Goal: Task Accomplishment & Management: Complete application form

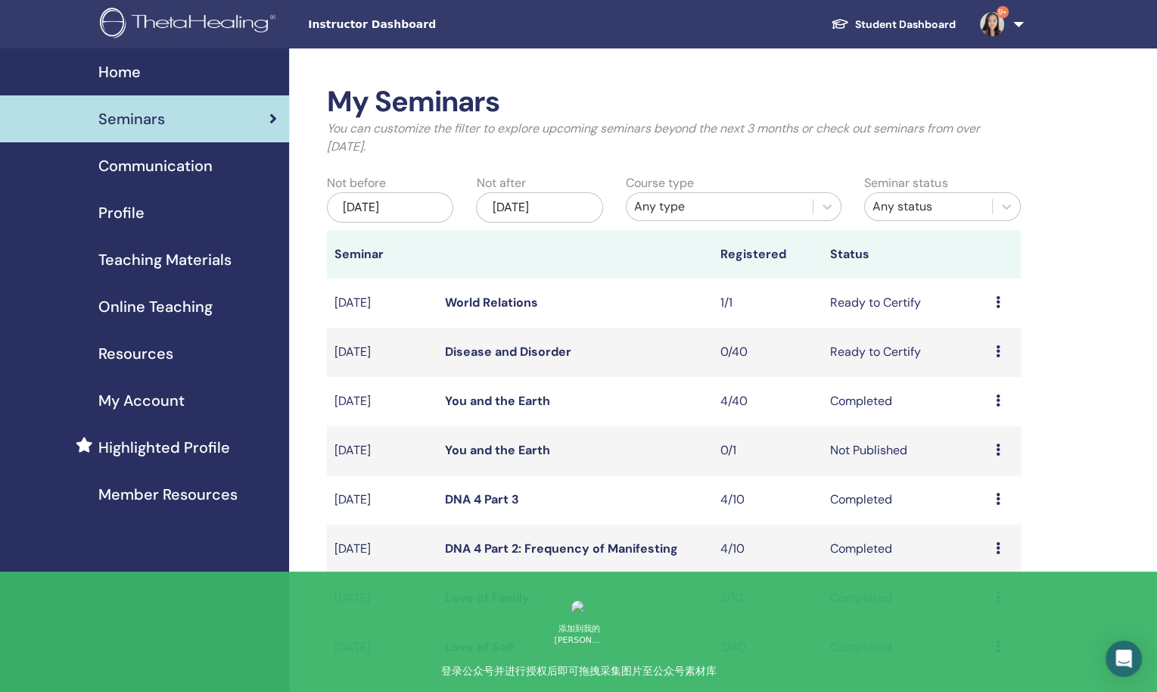
click at [996, 347] on icon at bounding box center [997, 351] width 5 height 12
click at [979, 384] on li "Edit" at bounding box center [984, 381] width 82 height 23
click at [993, 349] on td "Preview Edit Attendees Cancel" at bounding box center [1003, 352] width 33 height 49
click at [999, 354] on icon at bounding box center [997, 351] width 5 height 12
click at [977, 389] on link "Edit" at bounding box center [969, 389] width 22 height 16
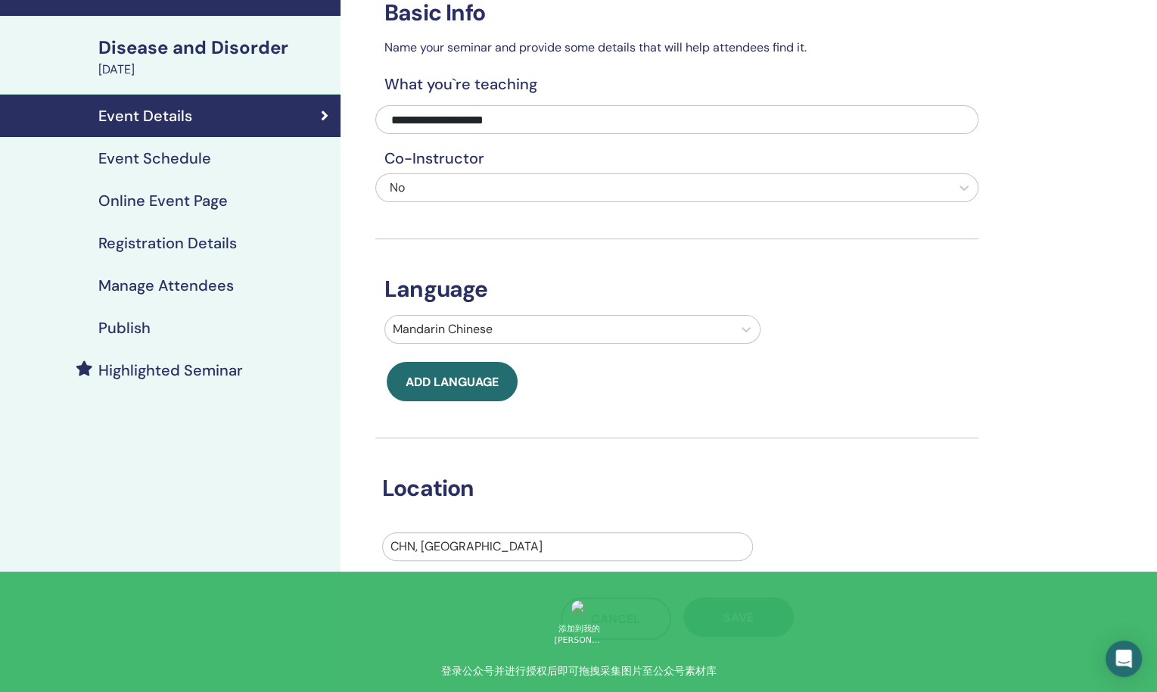
scroll to position [85, 0]
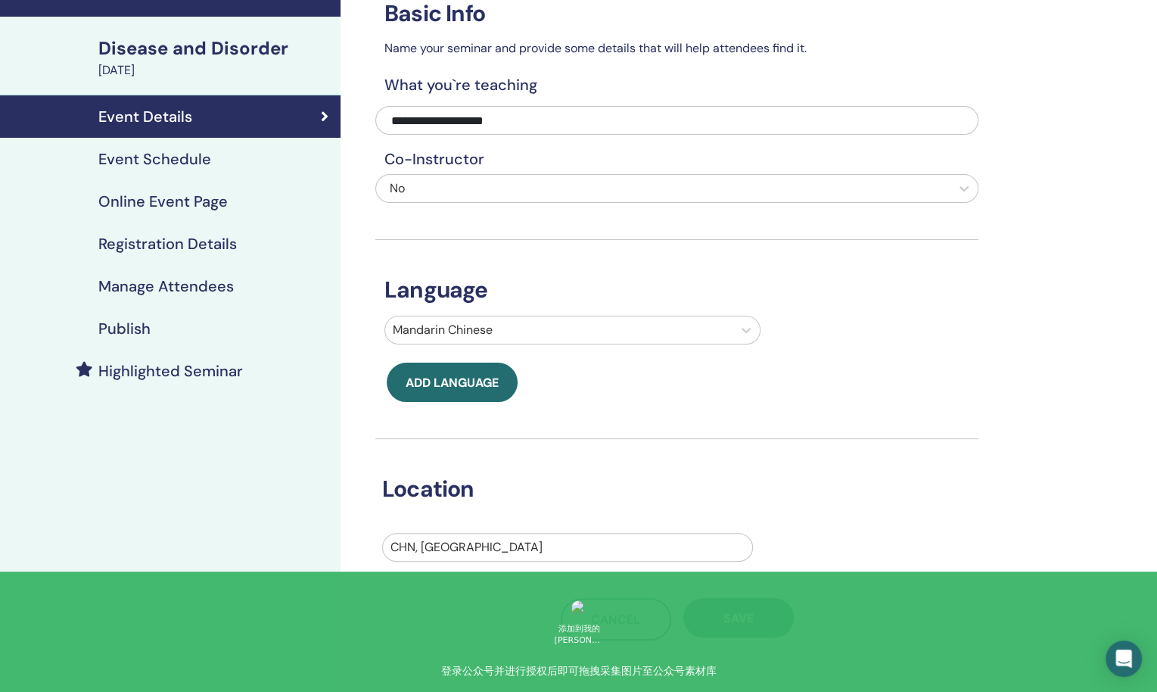
click at [199, 240] on h4 "Registration Details" at bounding box center [167, 244] width 138 height 18
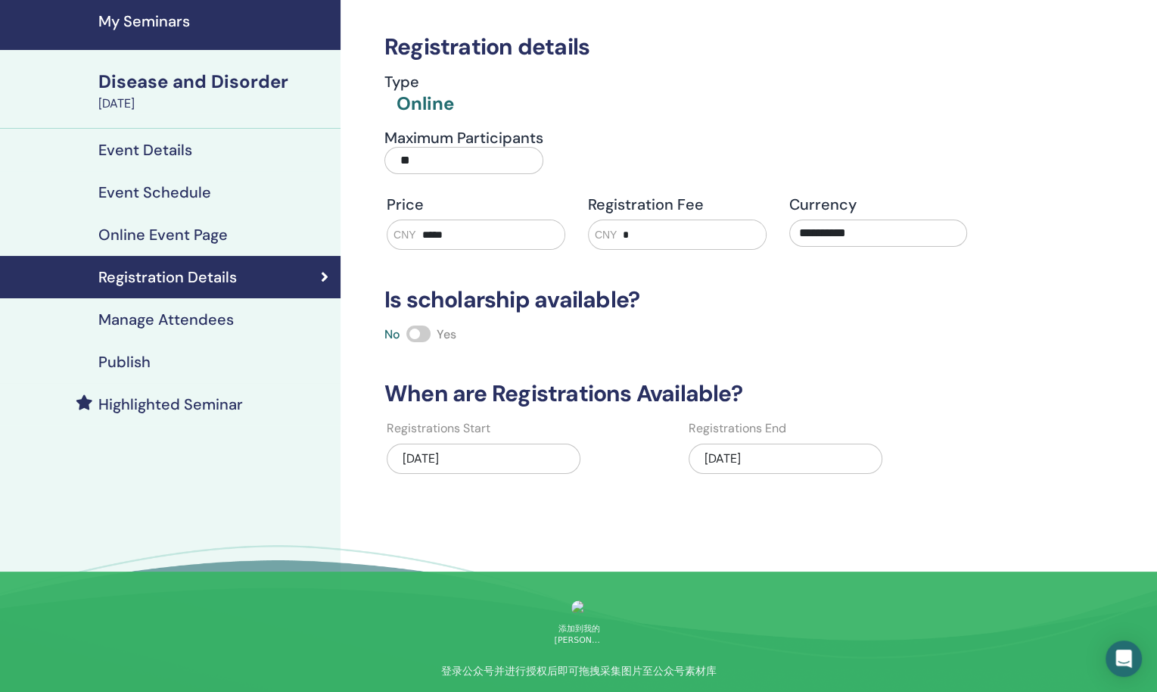
scroll to position [48, 0]
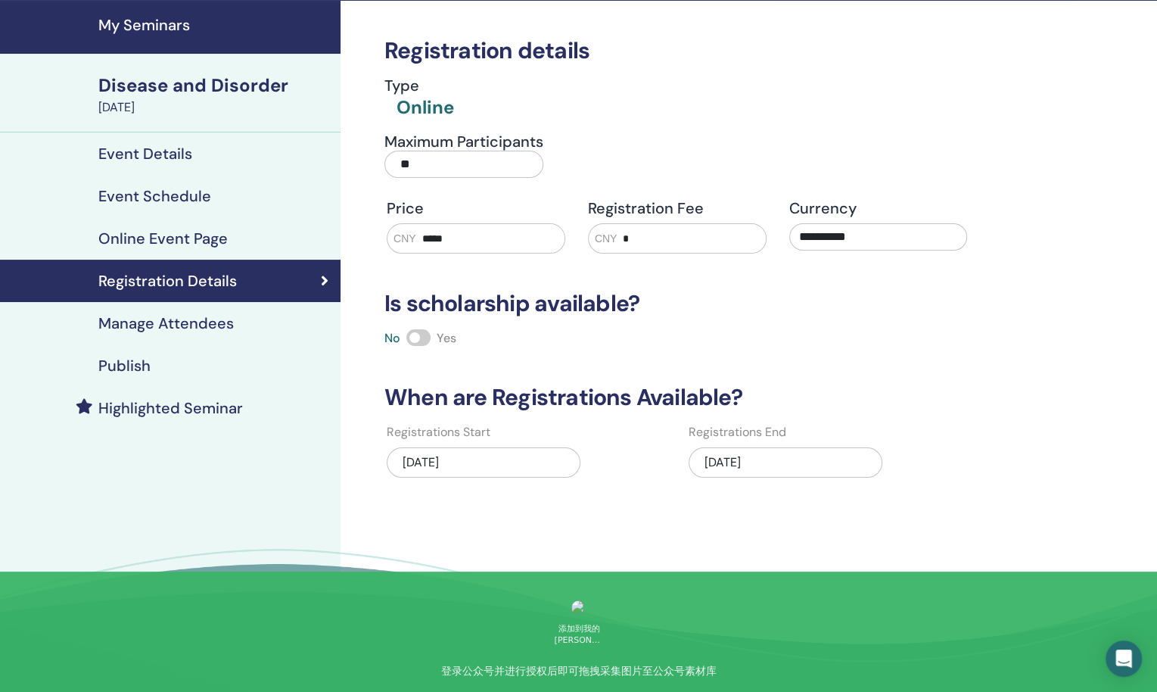
click at [716, 456] on div "09/19/2025" at bounding box center [785, 462] width 194 height 30
click at [477, 459] on div "09/18/2025" at bounding box center [484, 462] width 194 height 30
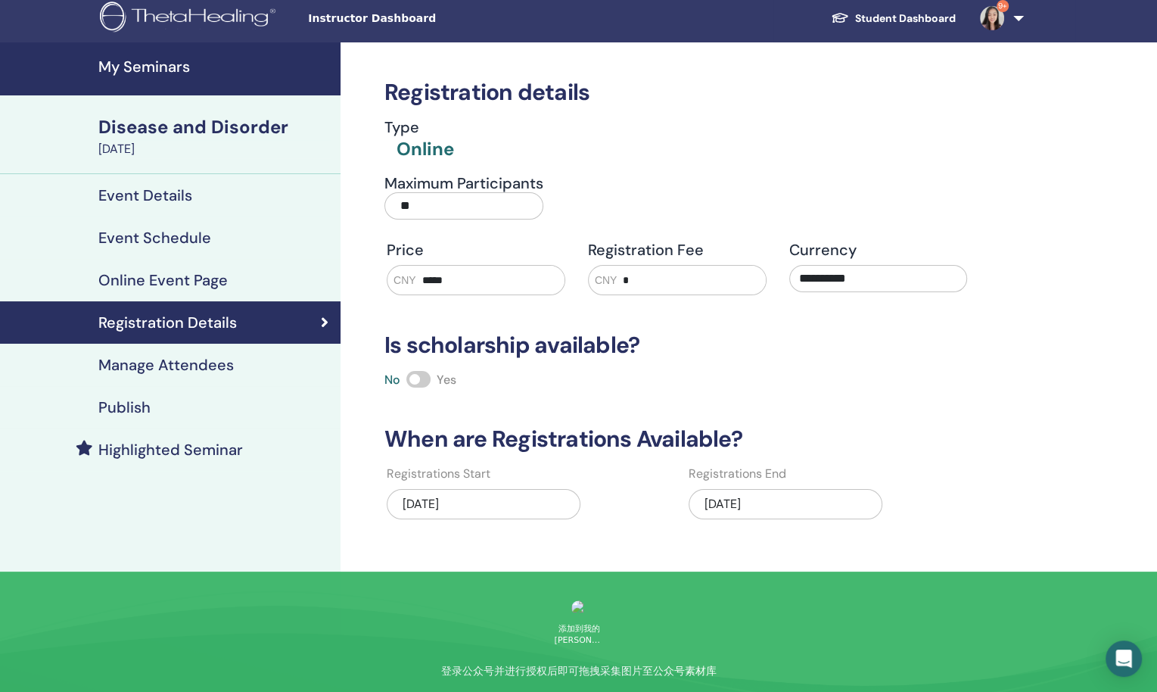
click at [201, 204] on link "Event Details" at bounding box center [170, 195] width 340 height 42
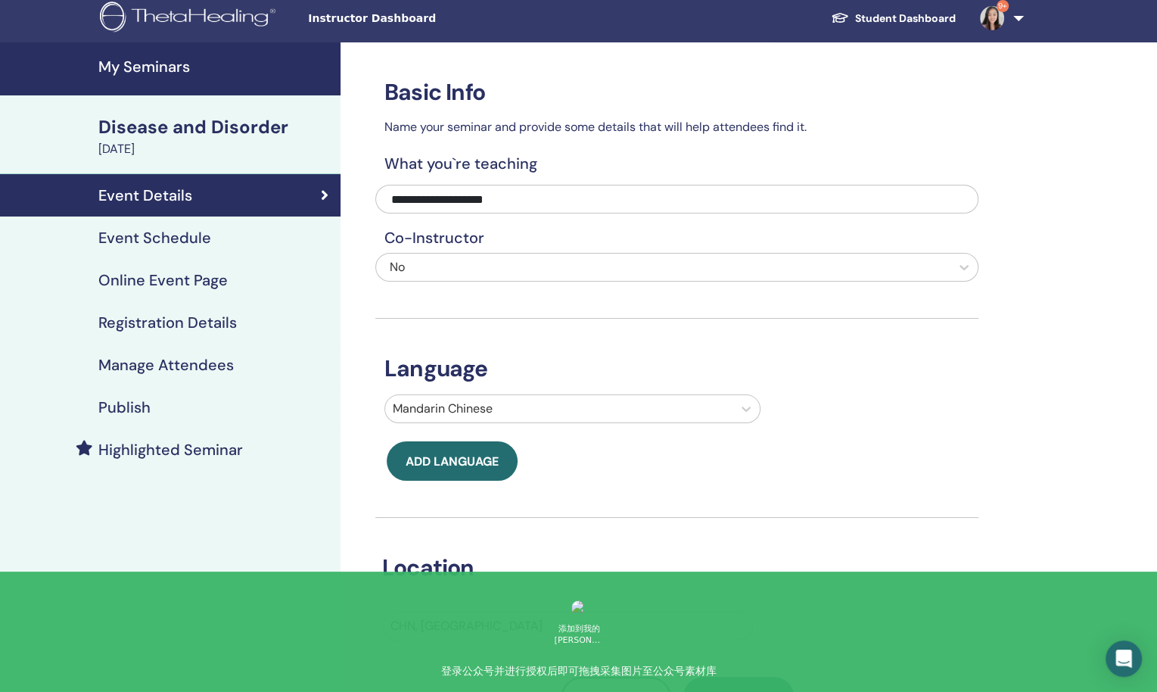
click at [194, 247] on link "Event Schedule" at bounding box center [170, 237] width 340 height 42
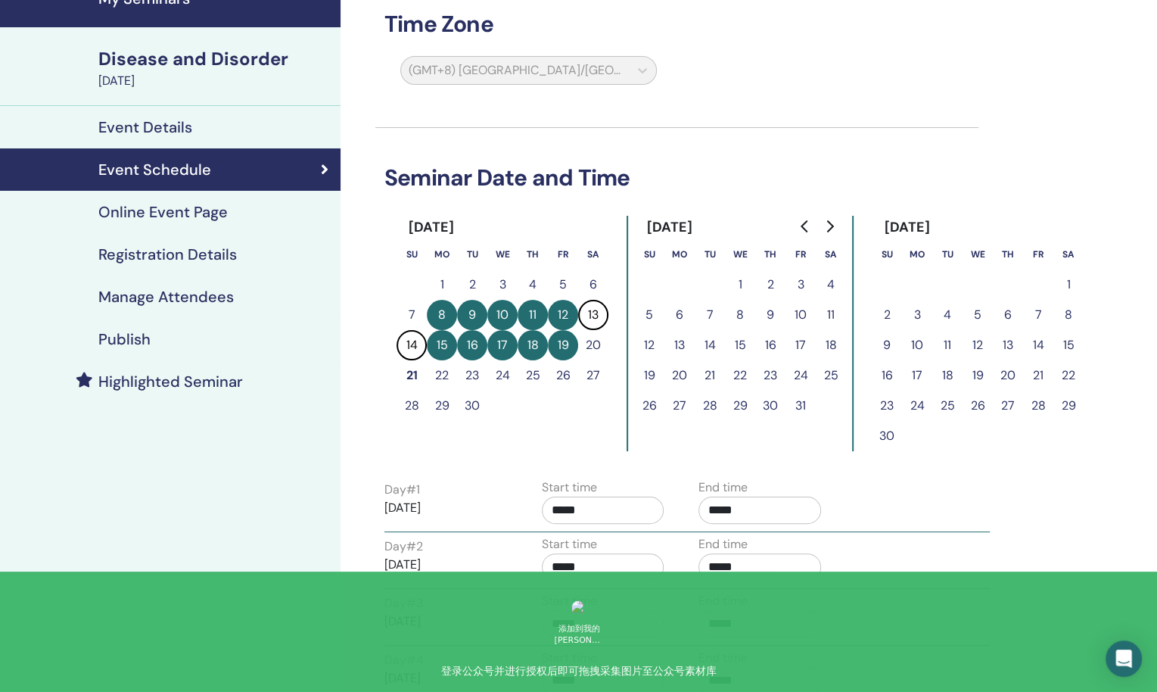
scroll to position [81, 0]
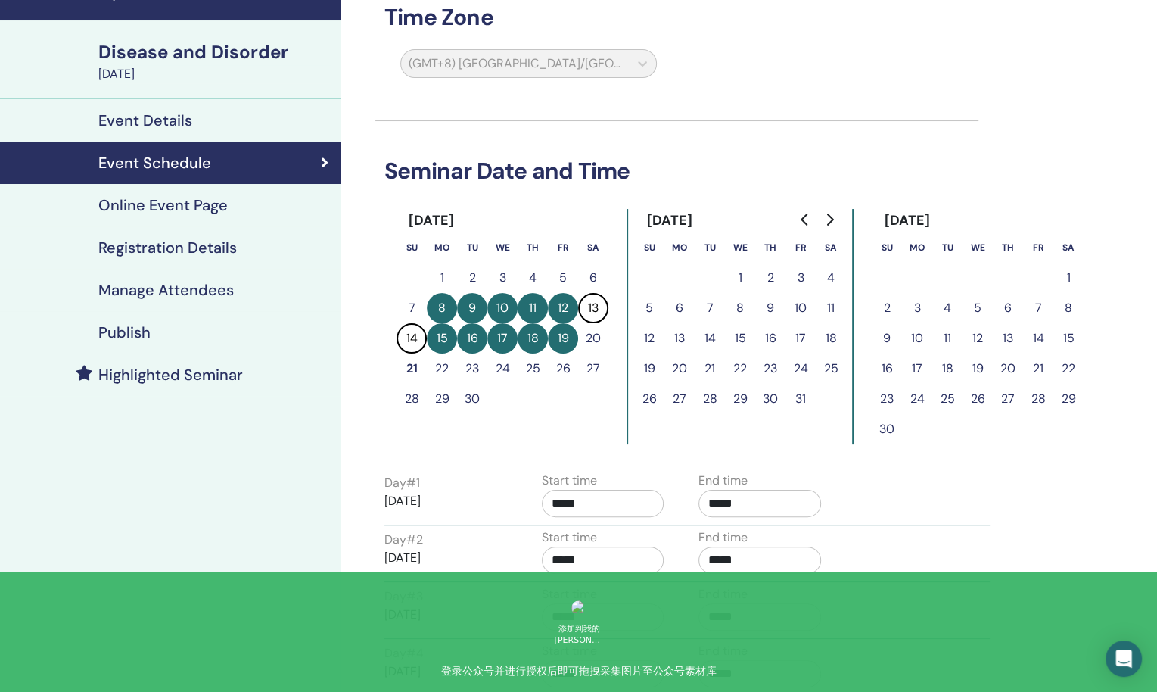
click at [499, 309] on button "10" at bounding box center [502, 308] width 30 height 30
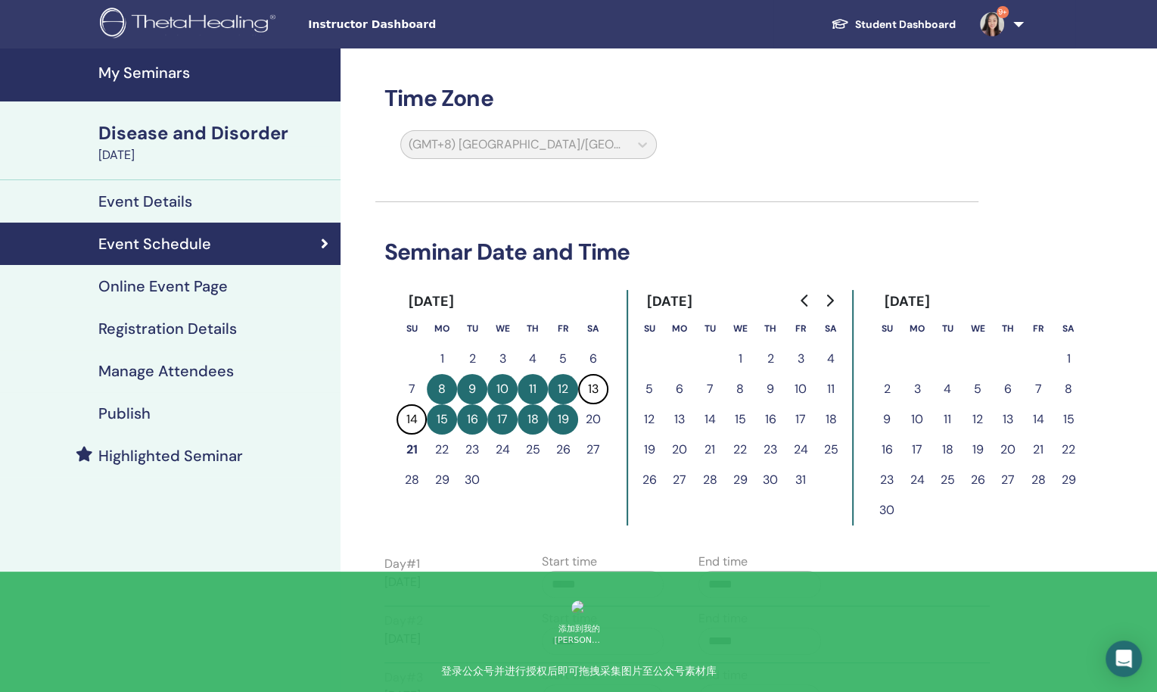
click at [160, 70] on h4 "My Seminars" at bounding box center [214, 73] width 233 height 18
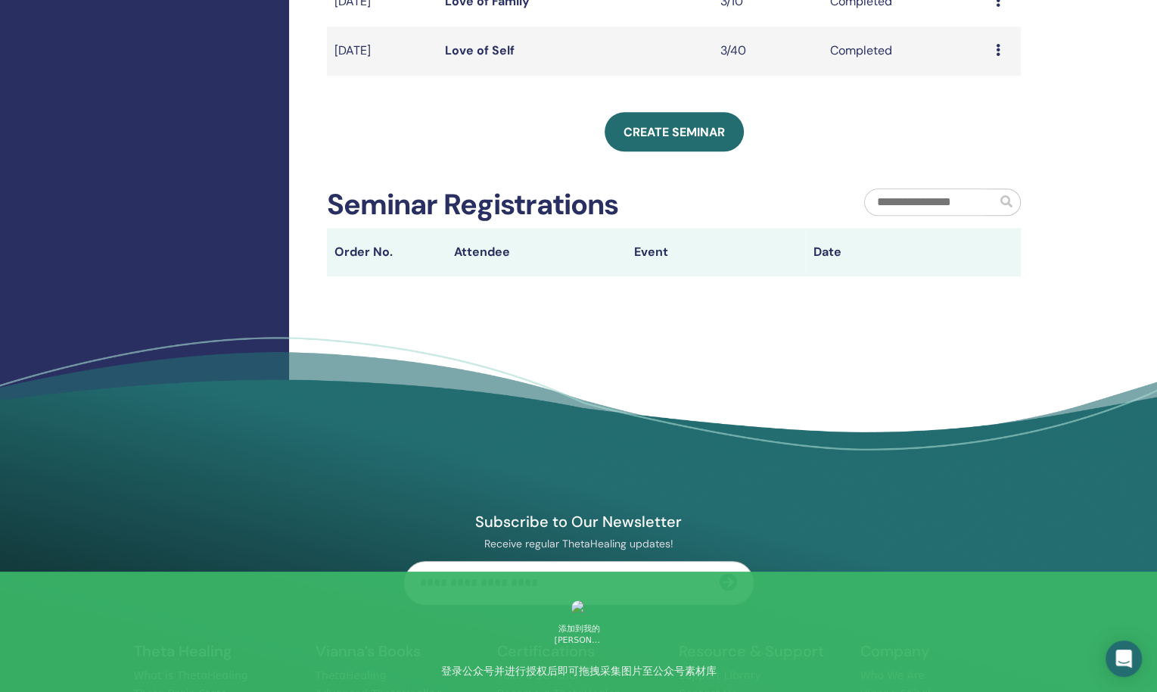
scroll to position [453, 0]
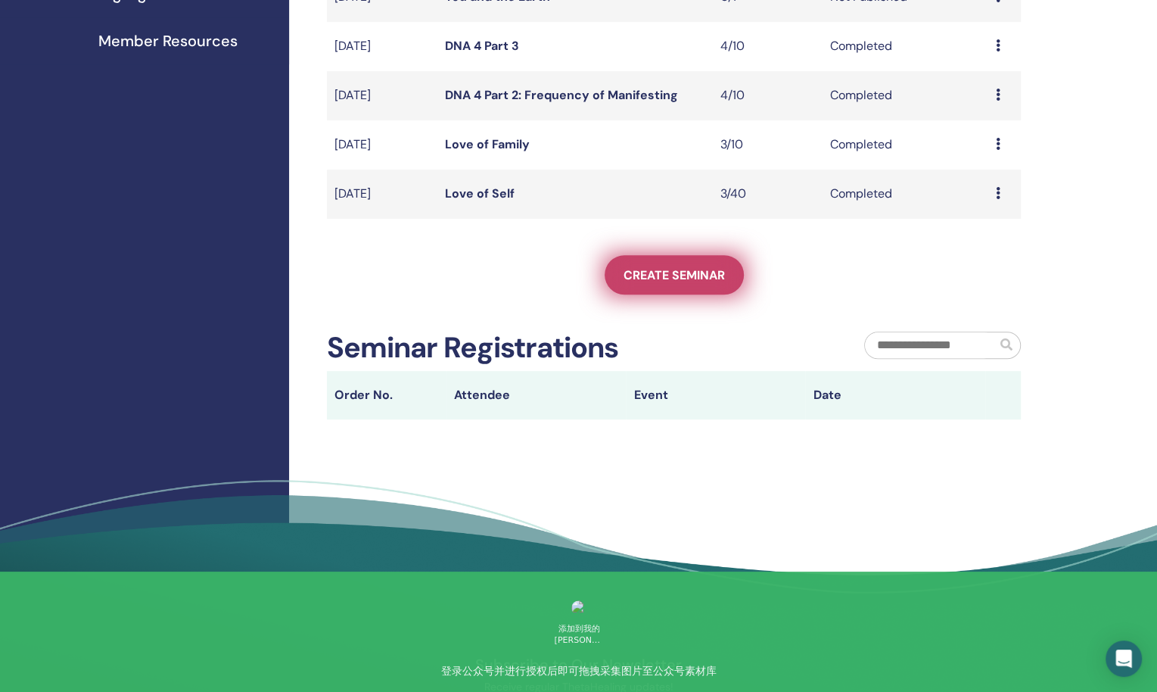
click at [651, 280] on span "Create seminar" at bounding box center [673, 275] width 101 height 16
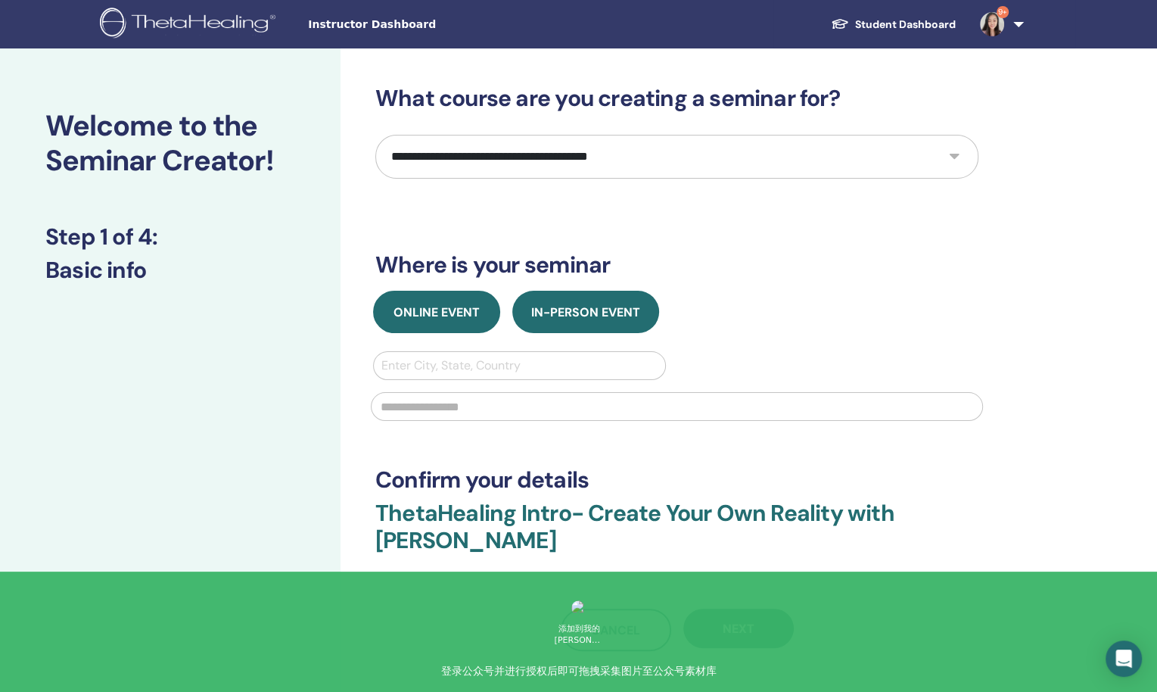
click at [476, 313] on span "Online Event" at bounding box center [436, 312] width 86 height 16
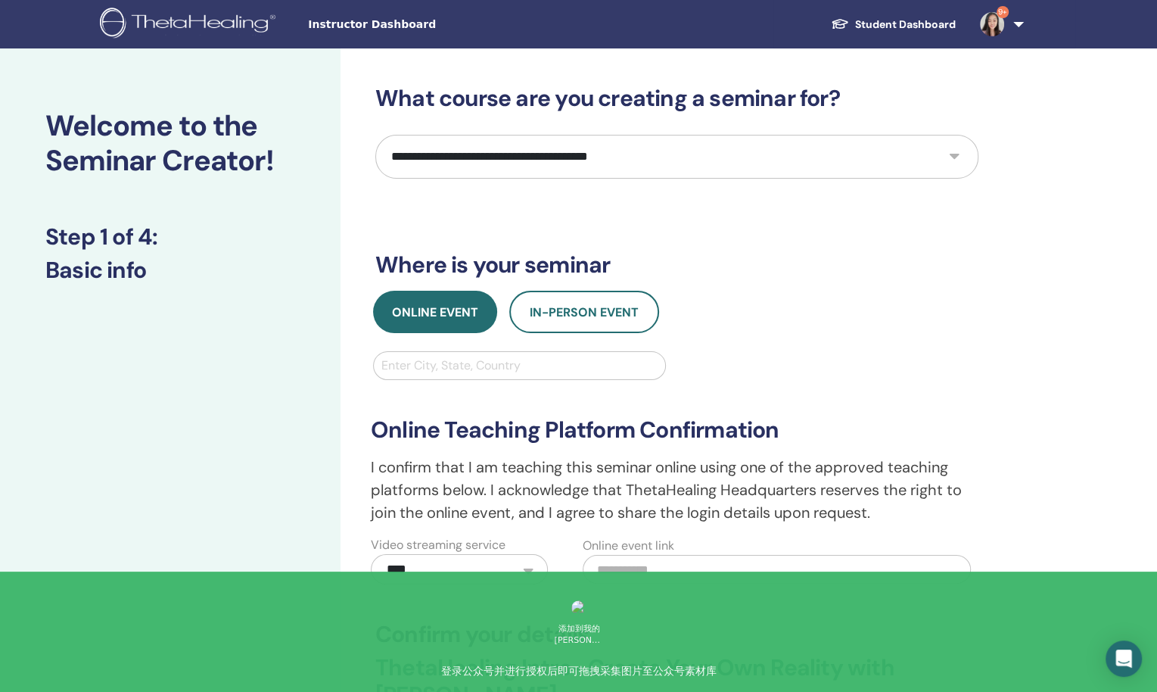
click at [656, 159] on select "**********" at bounding box center [676, 157] width 603 height 44
select select "*"
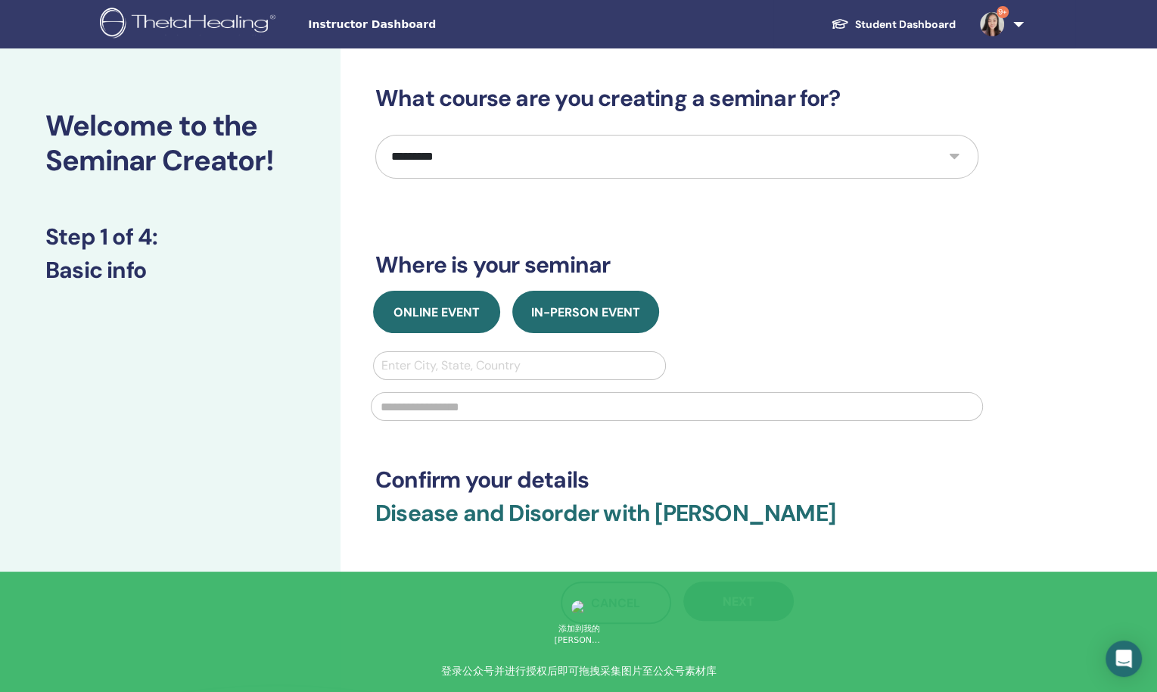
click at [474, 312] on span "Online Event" at bounding box center [436, 312] width 86 height 16
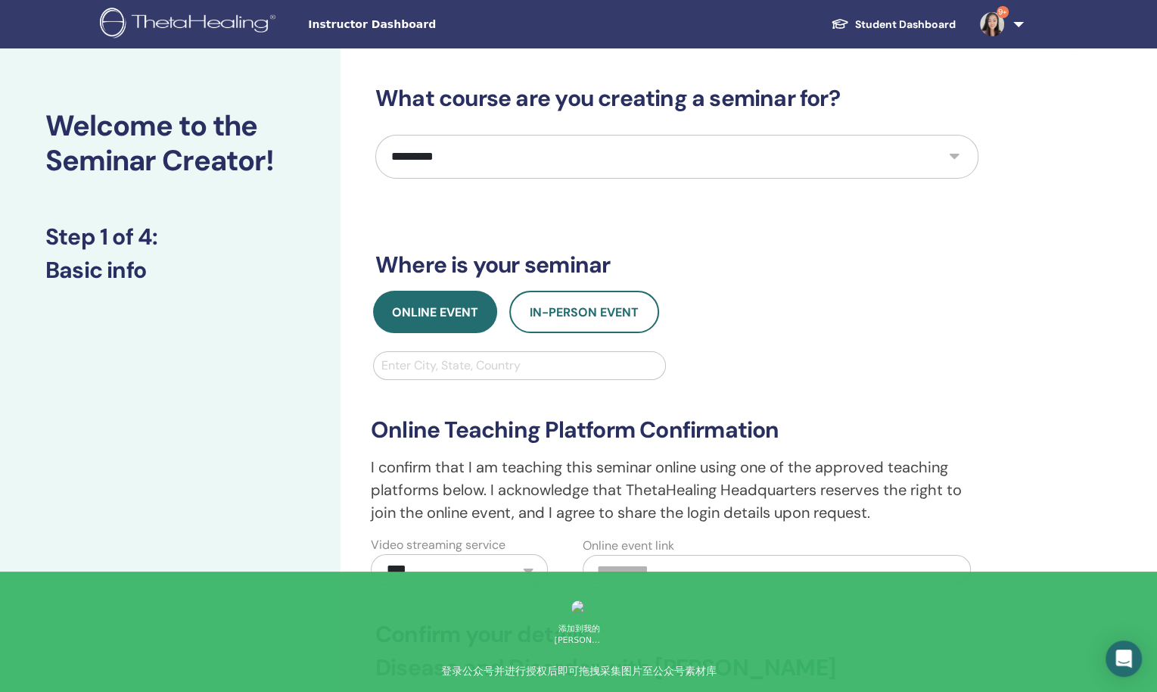
click at [512, 367] on div at bounding box center [519, 365] width 276 height 21
click at [654, 562] on input "text" at bounding box center [777, 569] width 389 height 29
paste input "**********"
type input "**********"
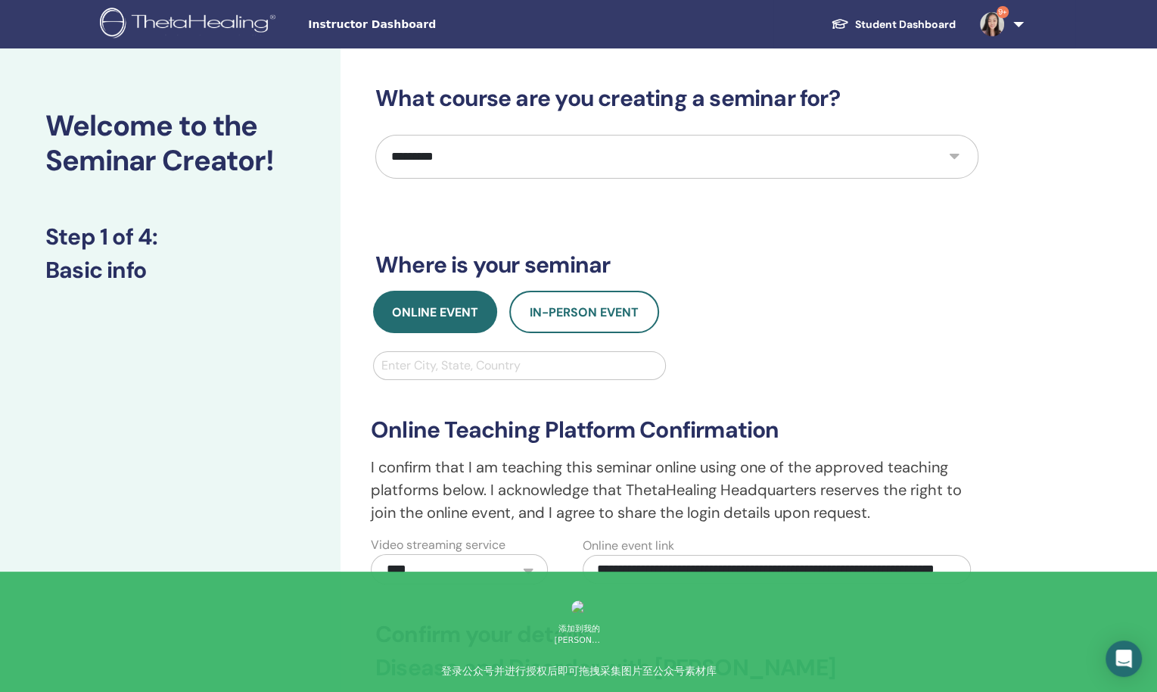
scroll to position [0, 0]
click at [592, 367] on div at bounding box center [519, 365] width 276 height 21
type input "********"
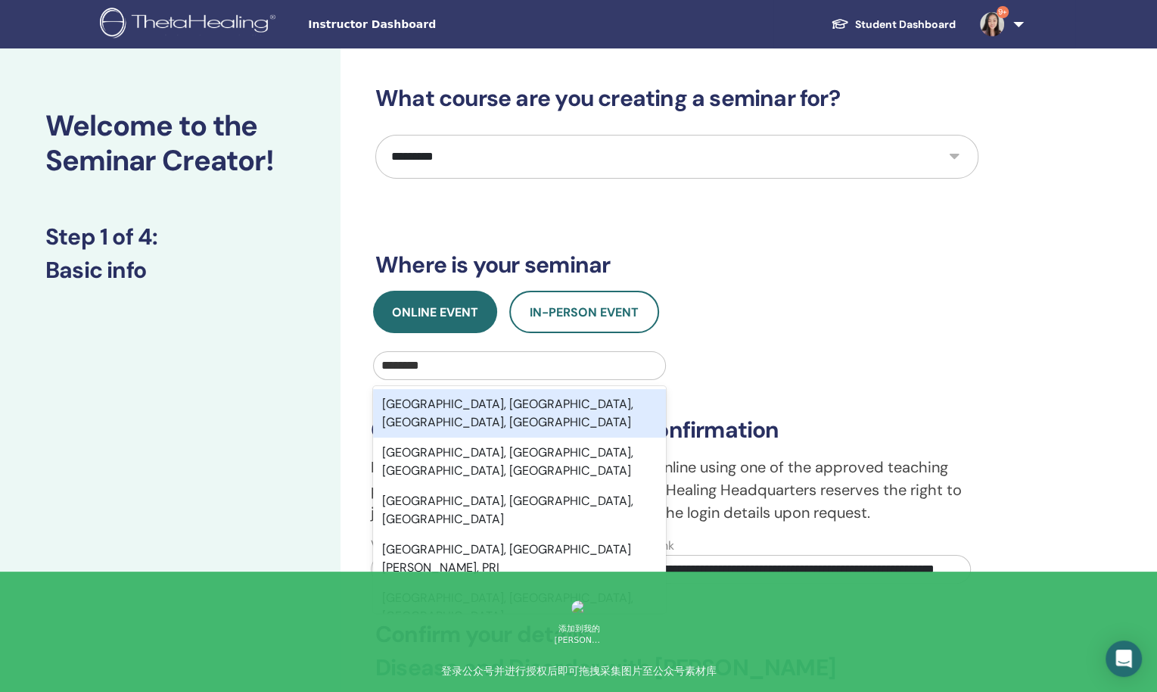
click at [541, 410] on div "[GEOGRAPHIC_DATA], [GEOGRAPHIC_DATA], [GEOGRAPHIC_DATA], [GEOGRAPHIC_DATA]" at bounding box center [519, 413] width 293 height 48
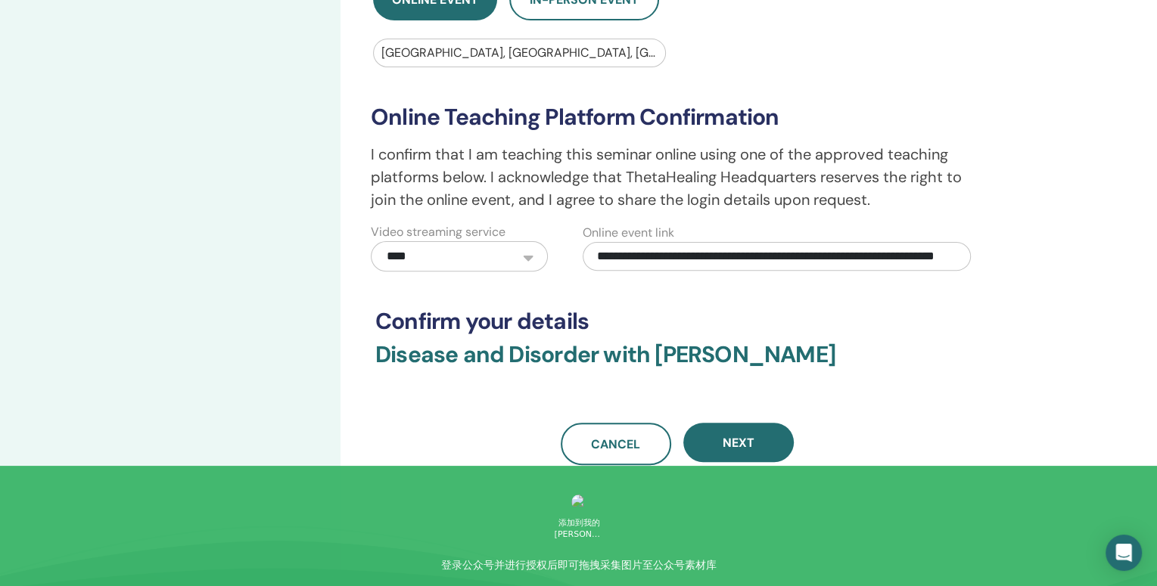
scroll to position [322, 0]
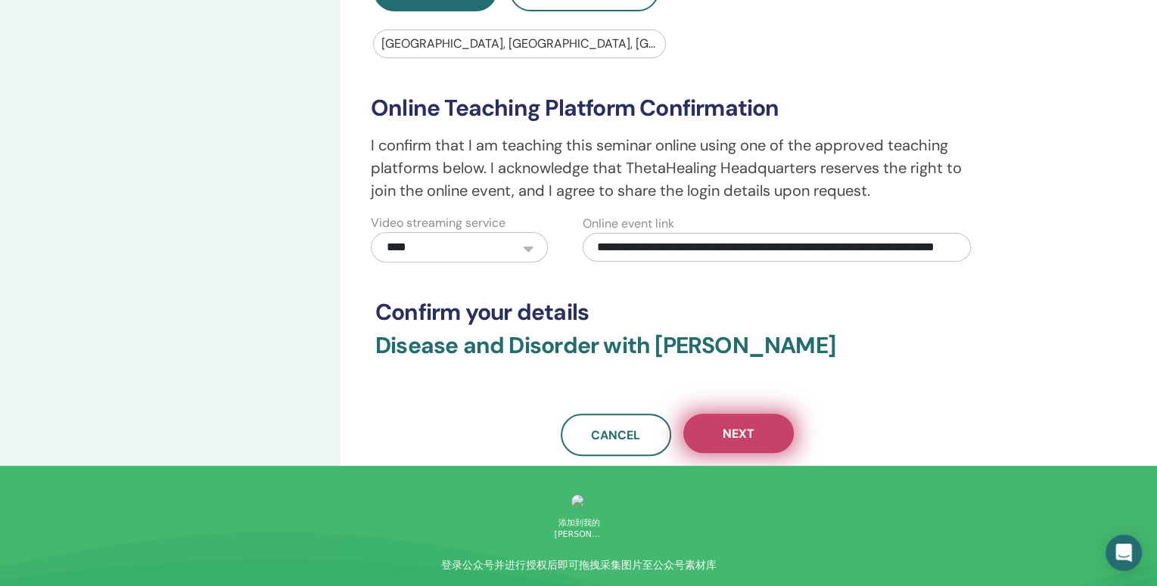
click at [760, 430] on button "Next" at bounding box center [738, 433] width 110 height 39
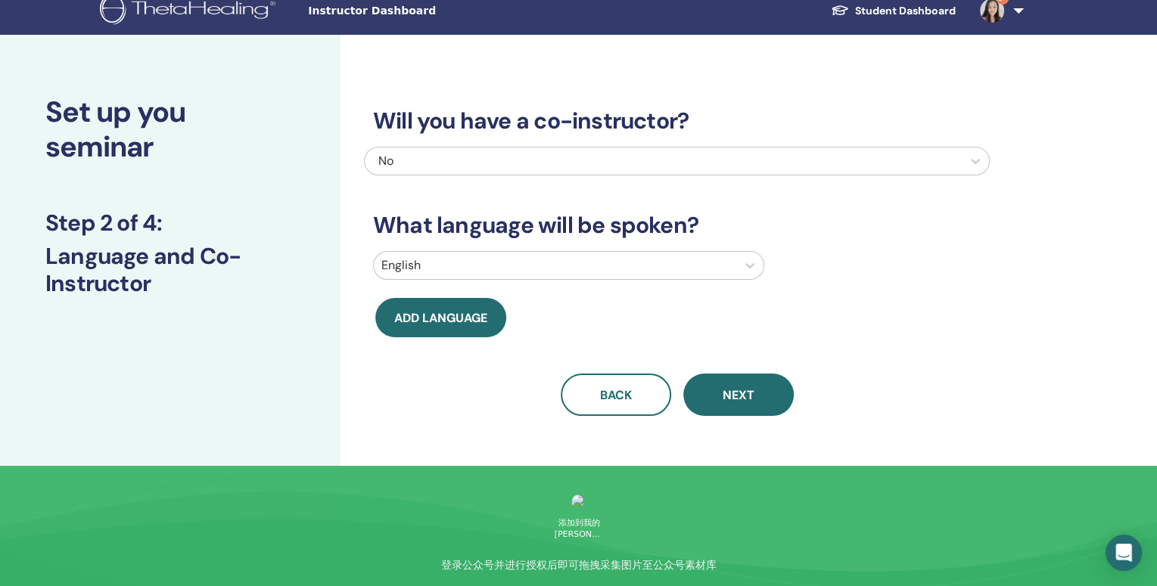
scroll to position [0, 0]
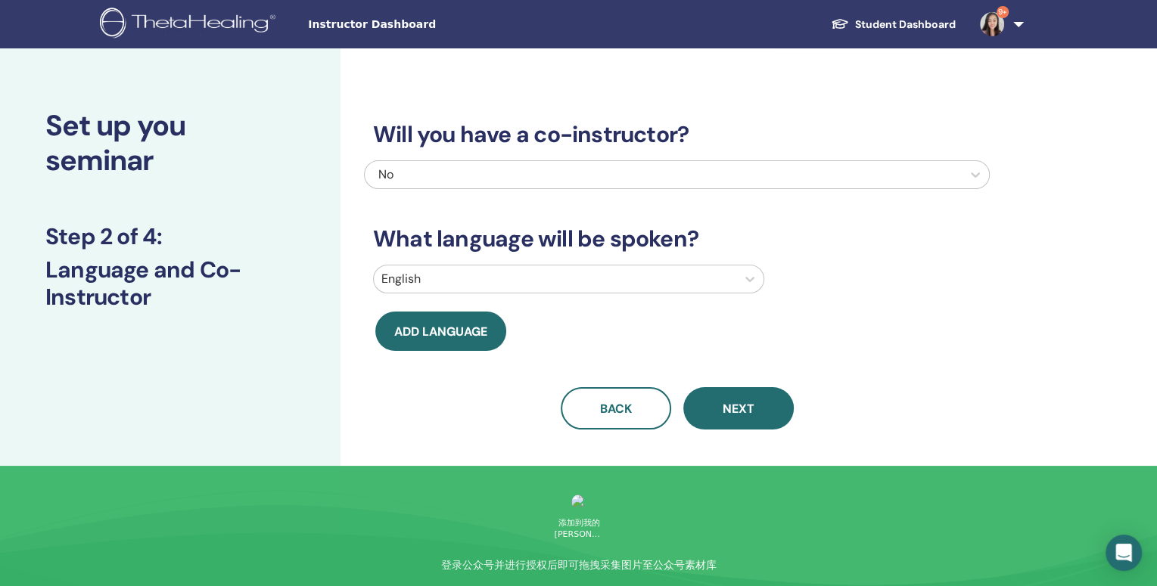
click at [604, 282] on div at bounding box center [554, 279] width 347 height 21
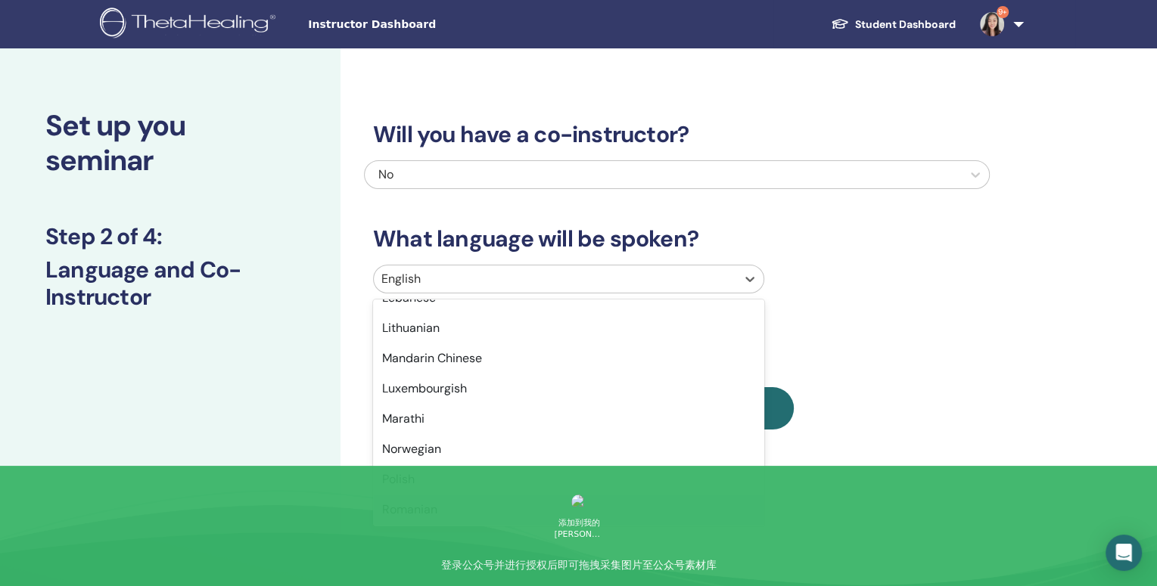
scroll to position [1201, 0]
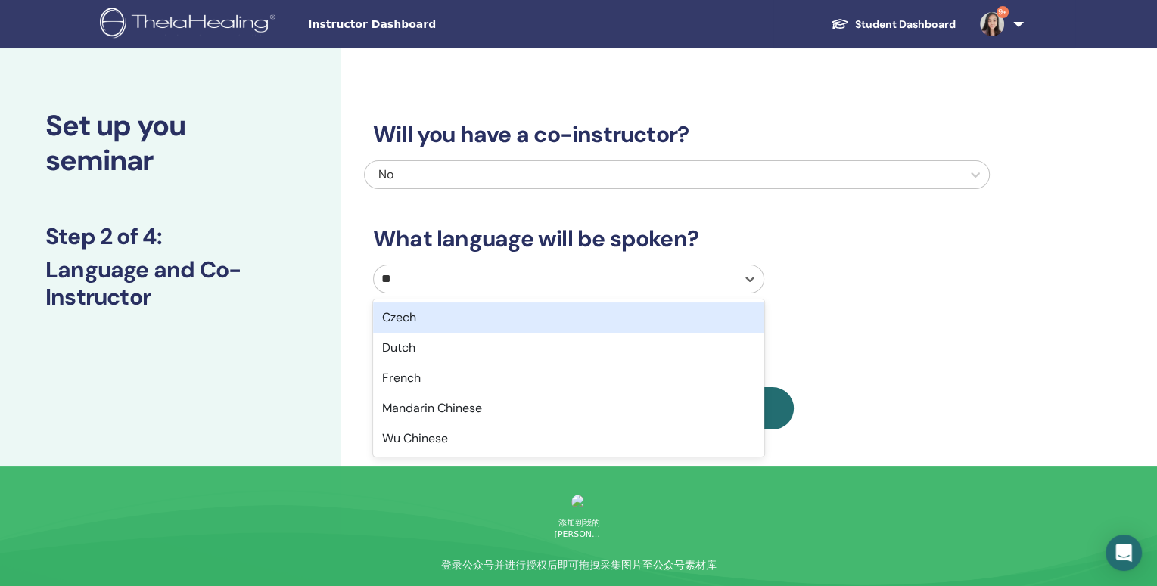
type input "***"
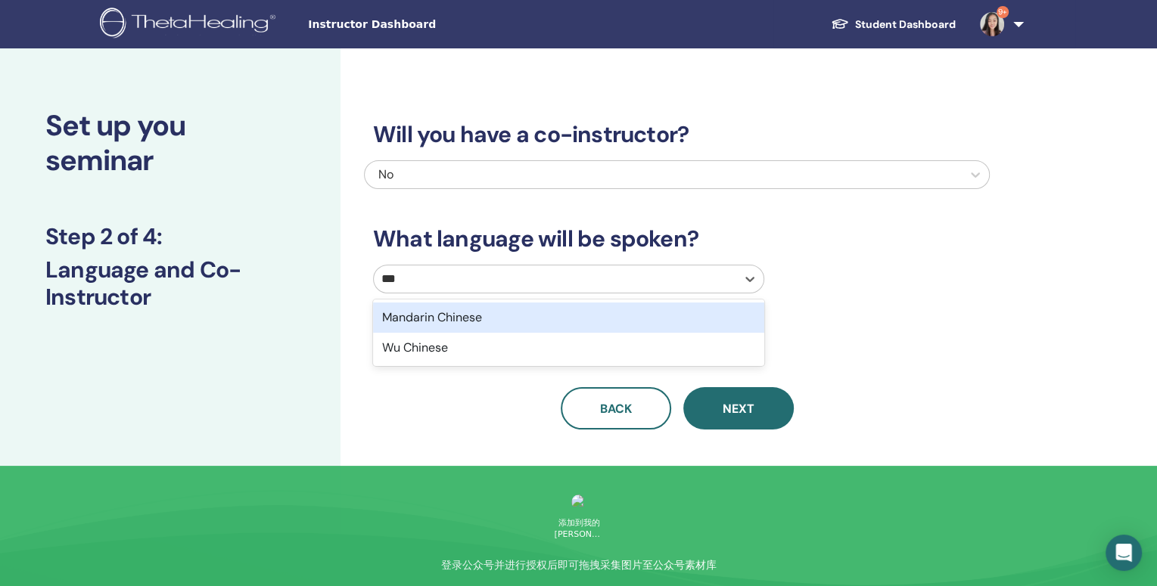
click at [563, 319] on div "Mandarin Chinese" at bounding box center [568, 318] width 391 height 30
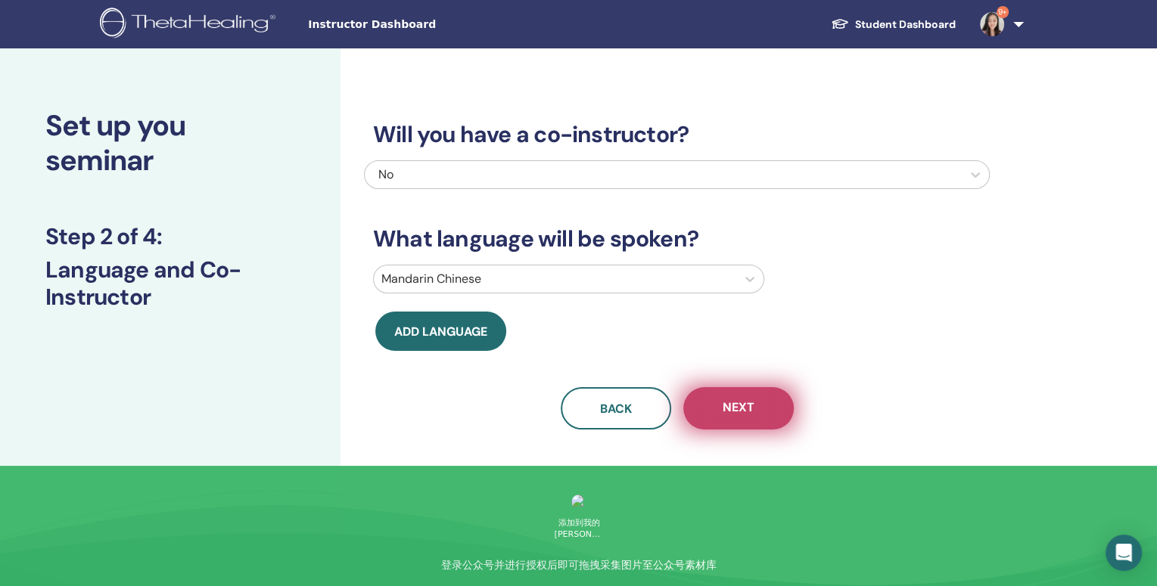
click at [751, 419] on button "Next" at bounding box center [738, 408] width 110 height 42
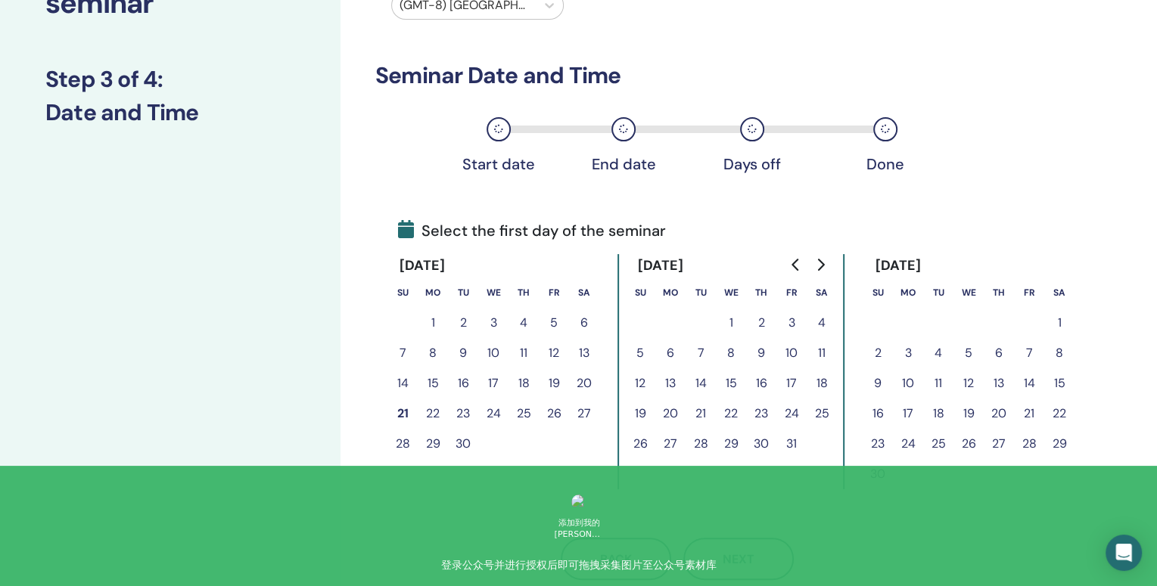
scroll to position [160, 0]
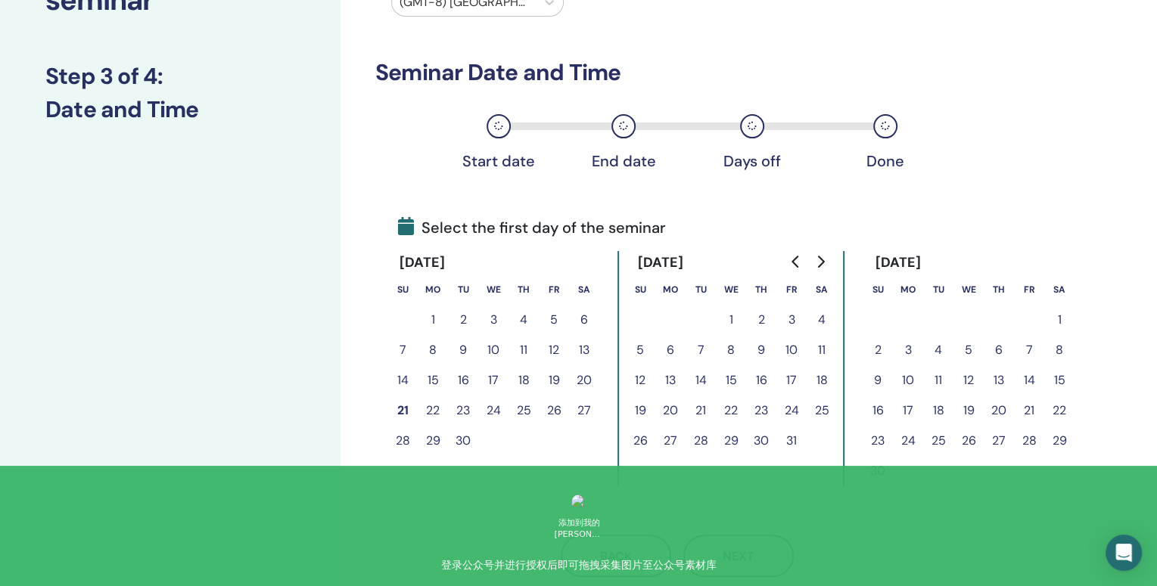
click at [435, 347] on button "8" at bounding box center [433, 350] width 30 height 30
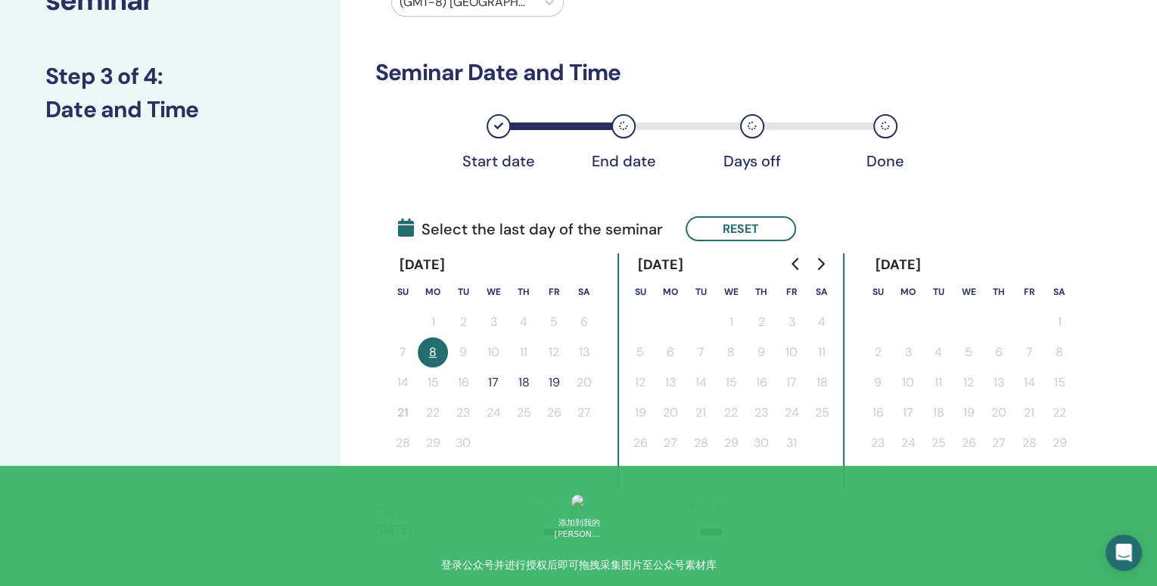
click at [559, 381] on button "19" at bounding box center [554, 383] width 30 height 30
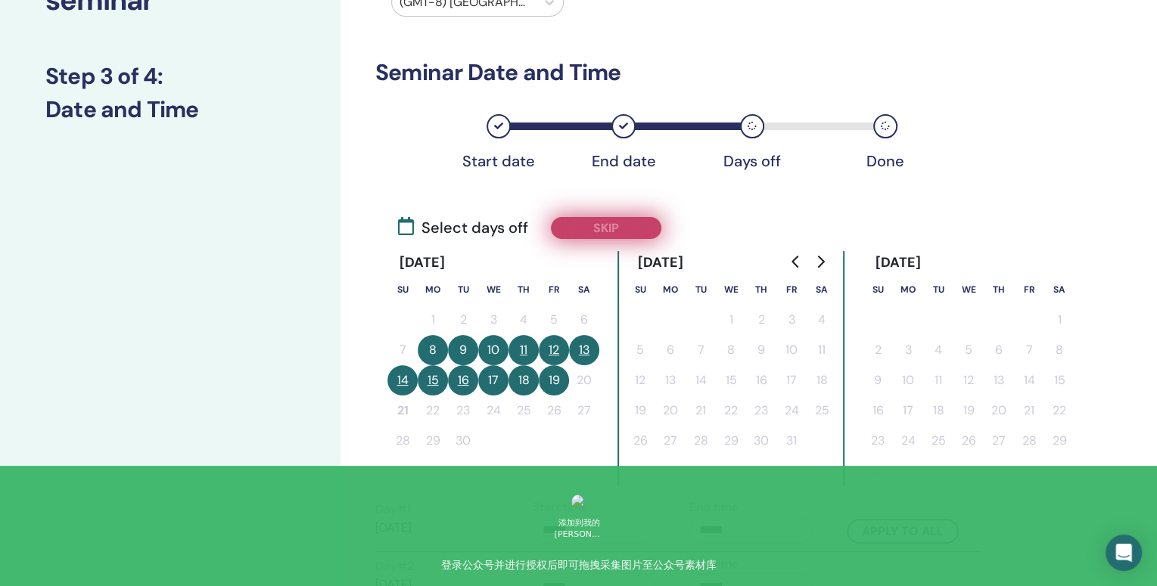
click at [622, 221] on button "Skip" at bounding box center [606, 228] width 110 height 22
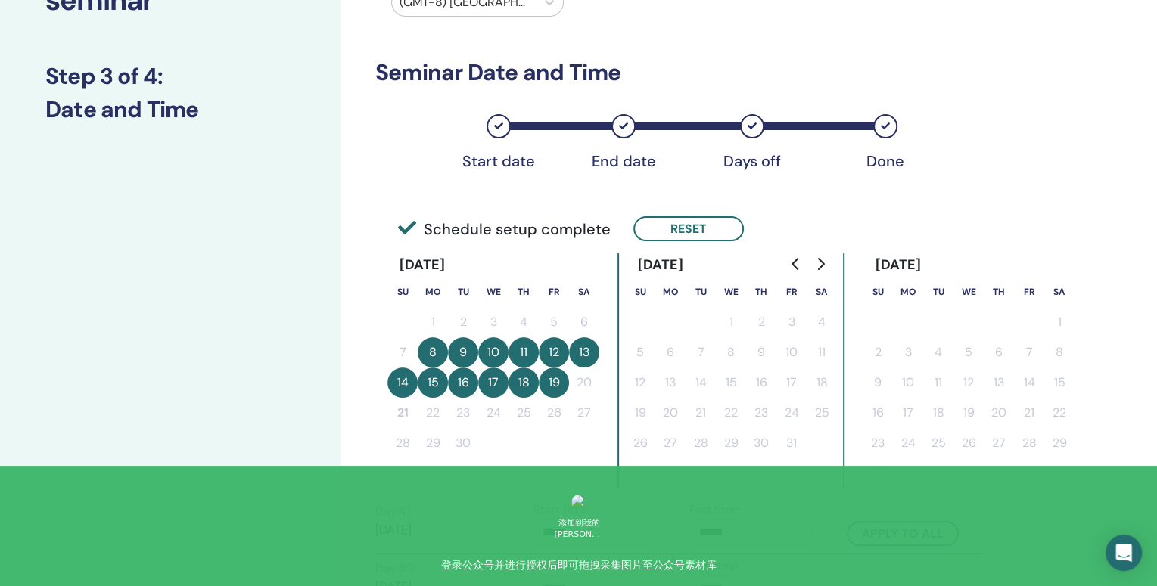
click at [589, 356] on button "13" at bounding box center [584, 352] width 30 height 30
click at [583, 356] on button "13" at bounding box center [584, 352] width 30 height 30
click at [589, 347] on button "13" at bounding box center [584, 352] width 30 height 30
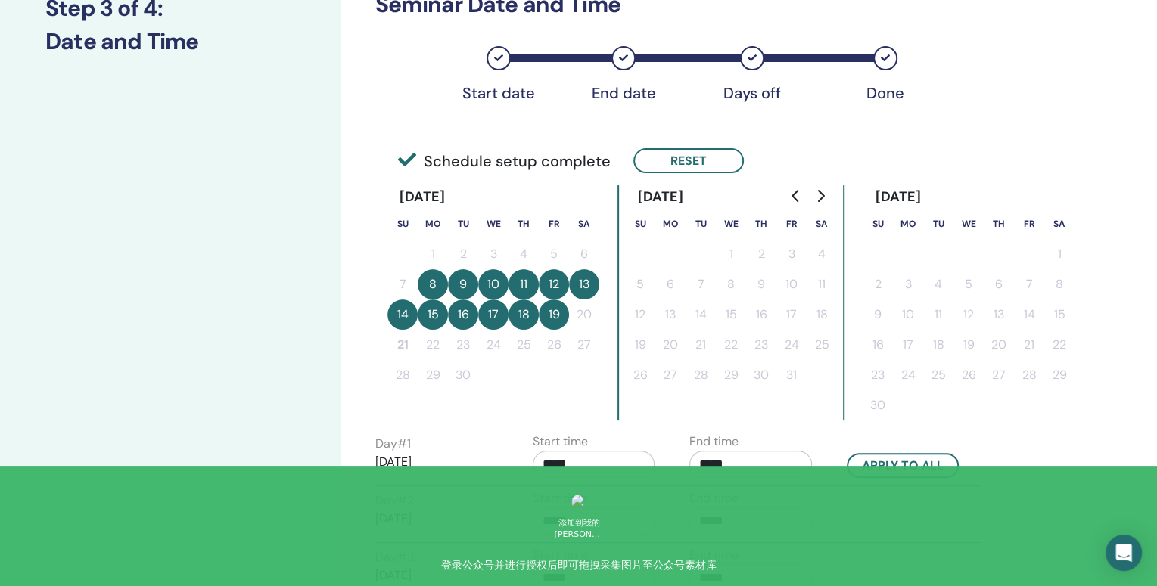
scroll to position [232, 0]
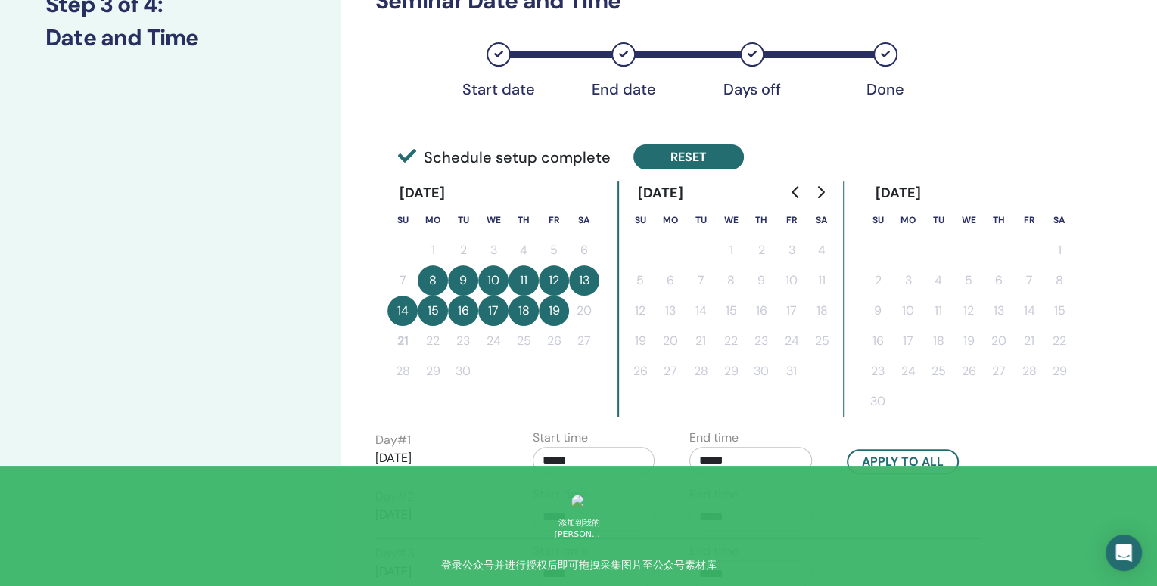
click at [685, 159] on button "Reset" at bounding box center [688, 157] width 110 height 25
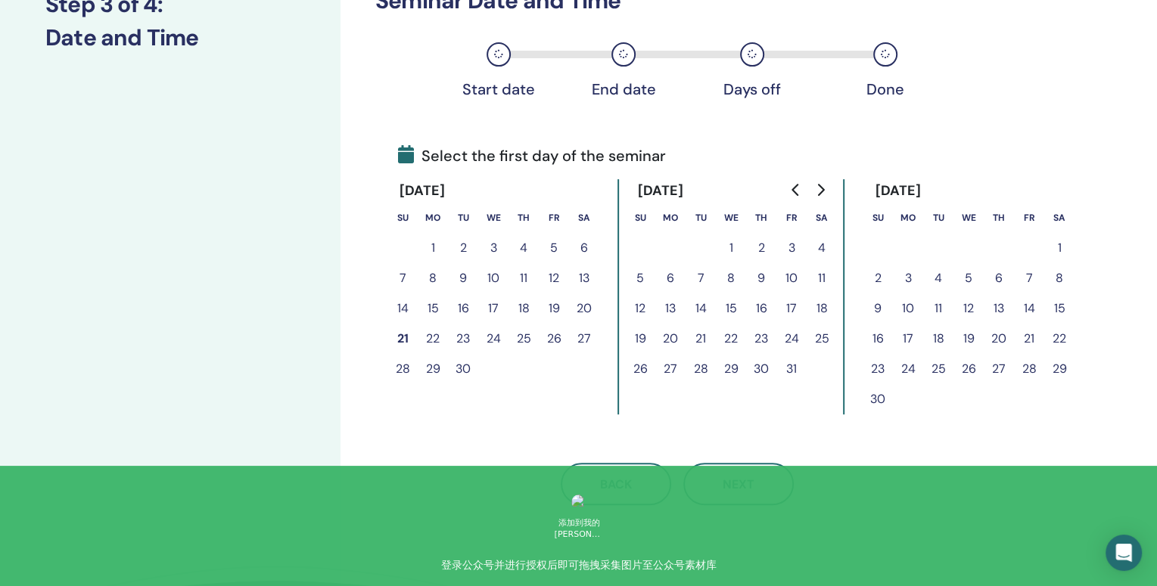
click at [436, 280] on button "8" at bounding box center [433, 278] width 30 height 30
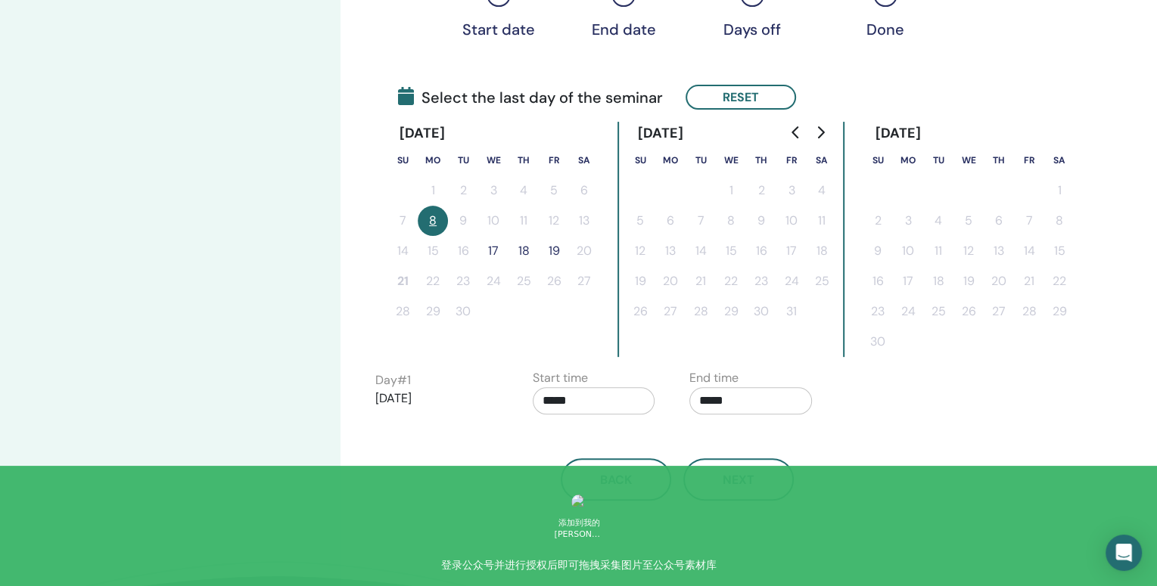
scroll to position [293, 0]
click at [557, 244] on button "19" at bounding box center [554, 250] width 30 height 30
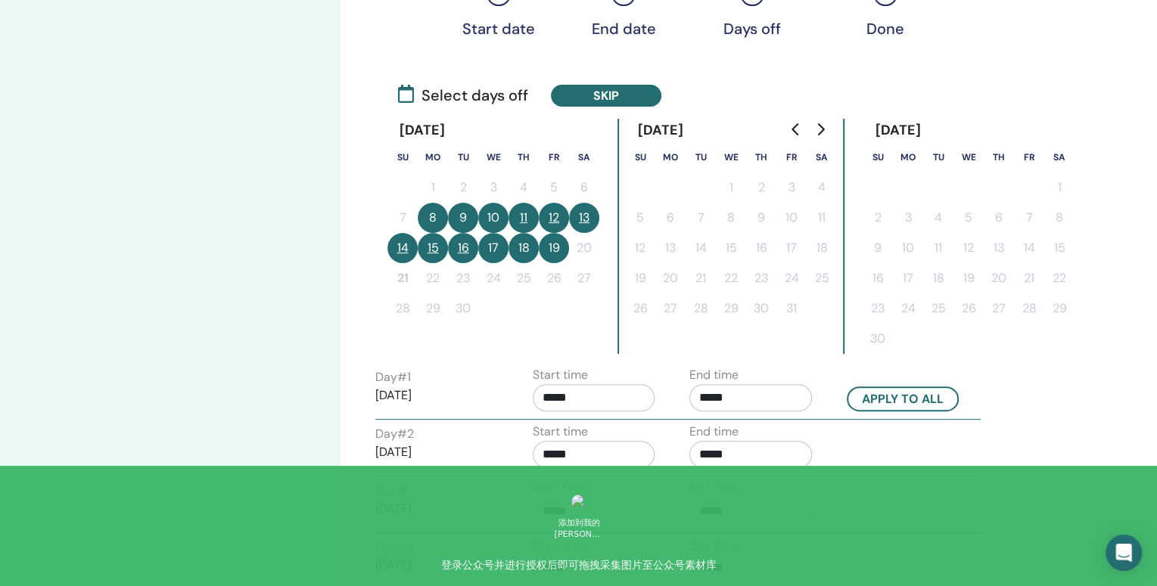
drag, startPoint x: 621, startPoint y: 92, endPoint x: 624, endPoint y: 272, distance: 180.1
click at [624, 274] on div "Time Zone Time Zone (GMT-8) US/Alaska Seminar Date and Time Start date End date…" at bounding box center [676, 457] width 603 height 1330
click at [590, 219] on button "13" at bounding box center [584, 218] width 30 height 30
click at [400, 250] on button "14" at bounding box center [402, 248] width 30 height 30
click at [429, 249] on button "15" at bounding box center [433, 248] width 30 height 30
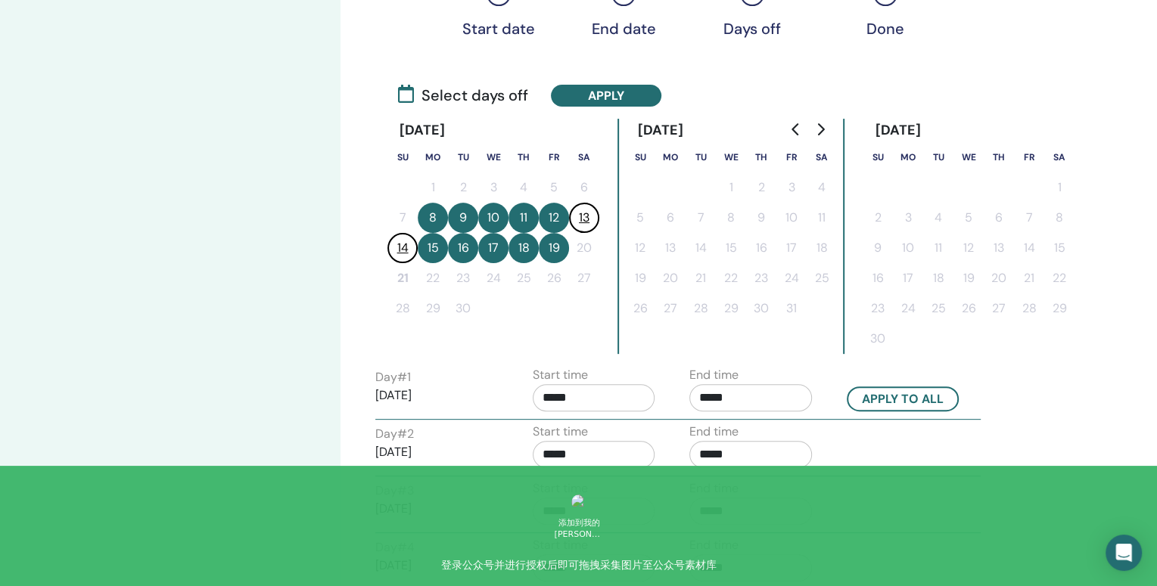
click at [439, 252] on button "15" at bounding box center [433, 248] width 30 height 30
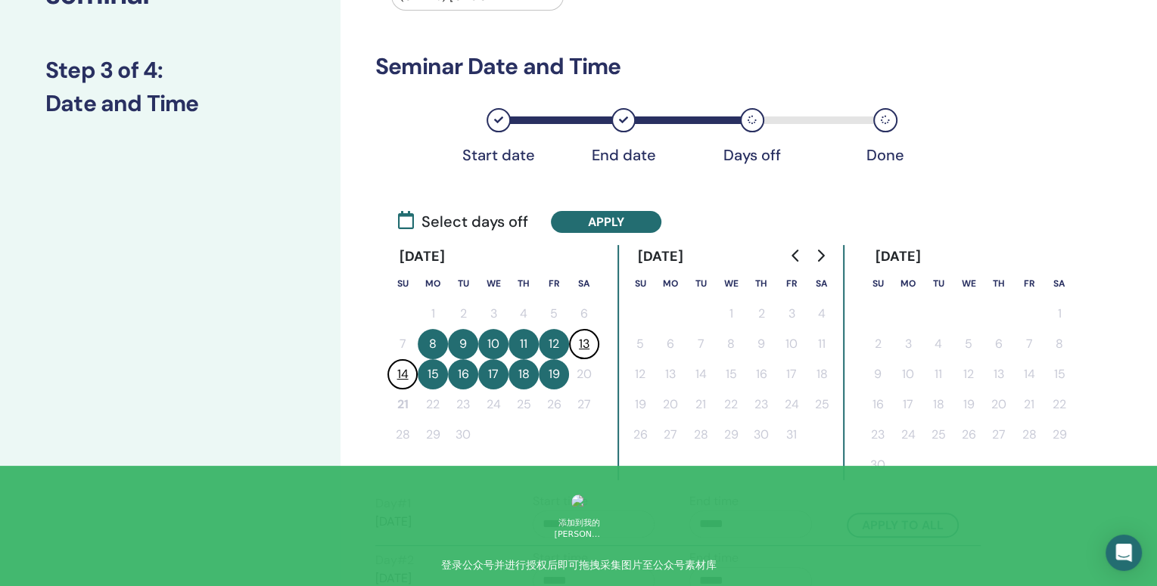
scroll to position [212, 0]
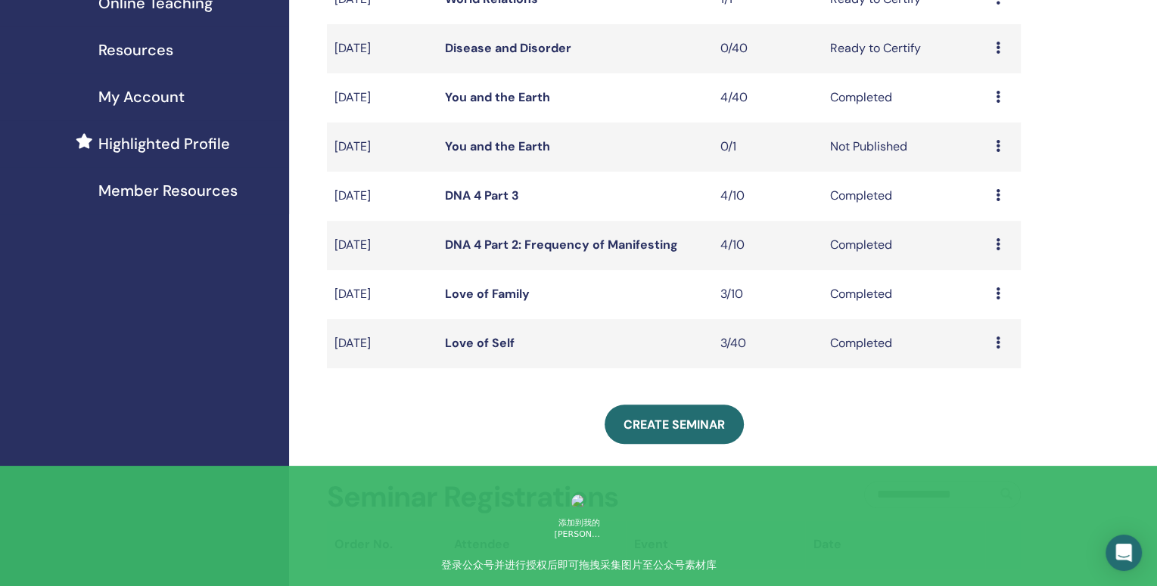
scroll to position [307, 0]
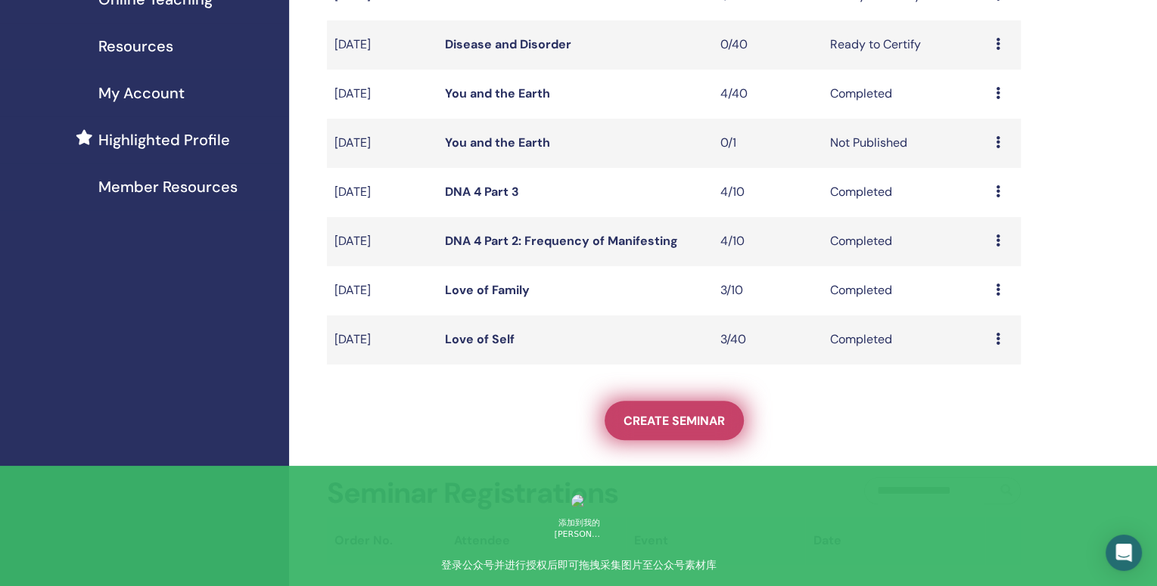
click at [639, 418] on span "Create seminar" at bounding box center [673, 421] width 101 height 16
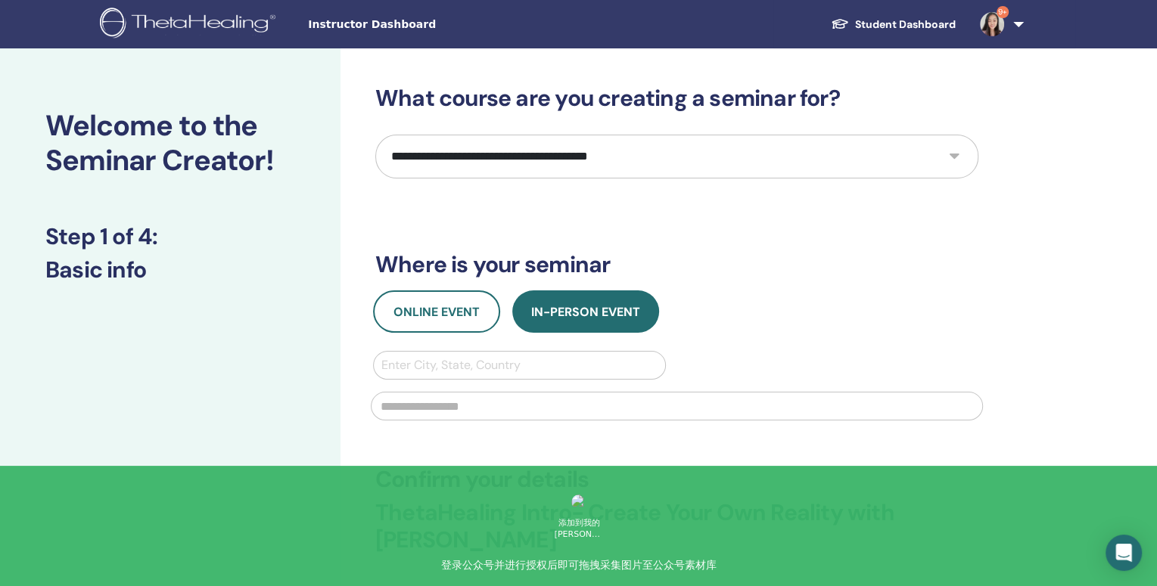
select select "*"
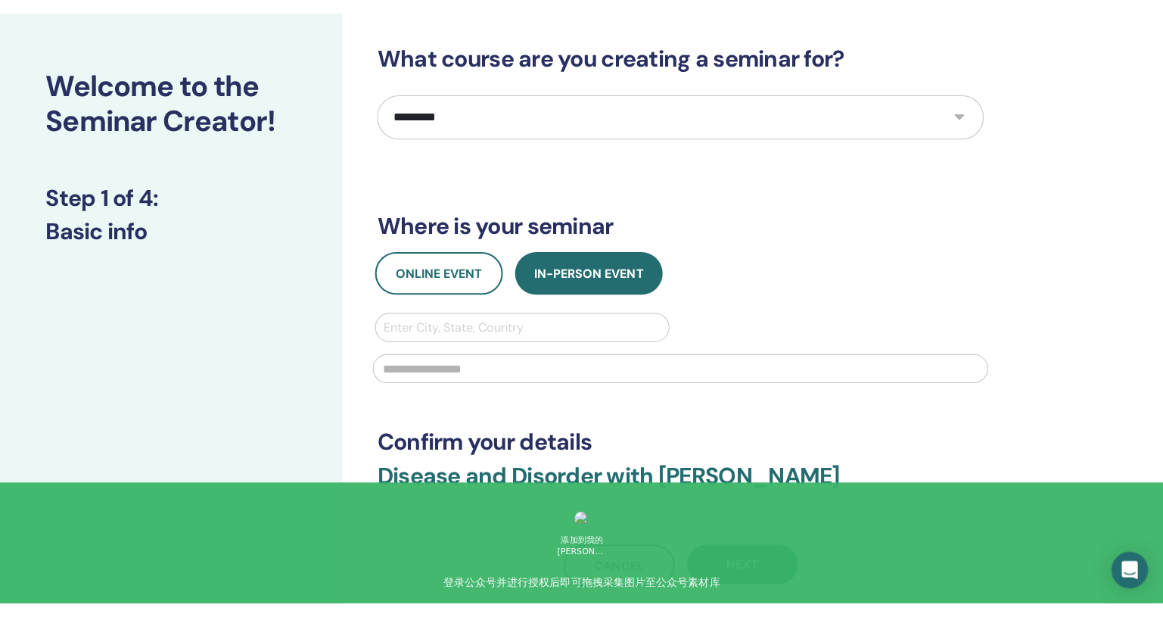
scroll to position [58, 0]
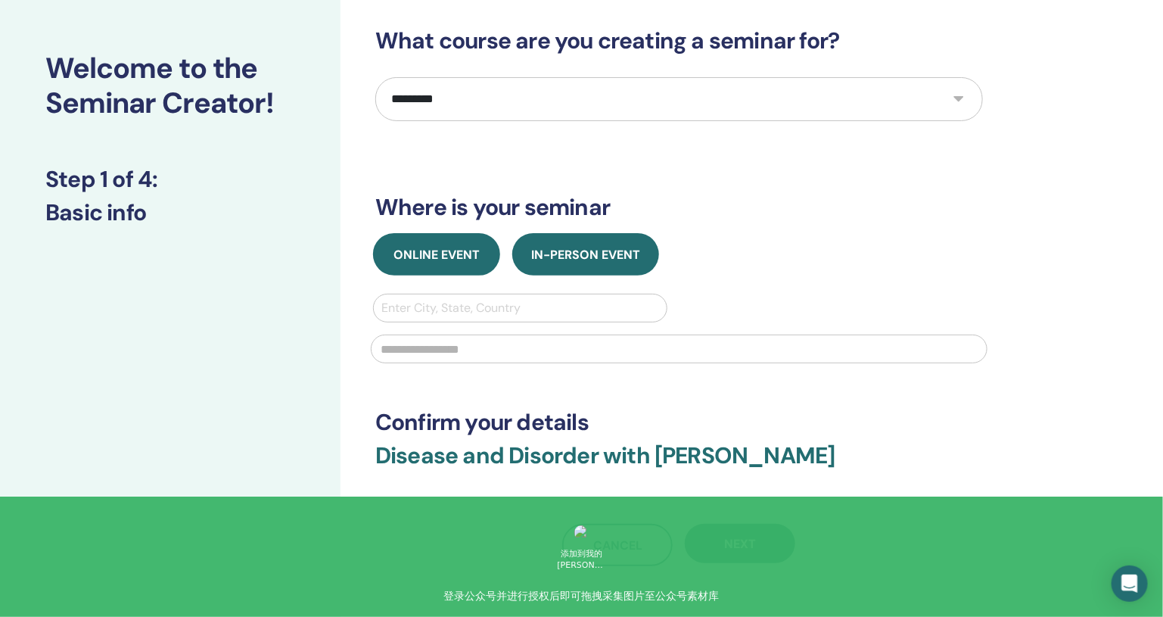
click at [443, 260] on span "Online Event" at bounding box center [436, 255] width 86 height 16
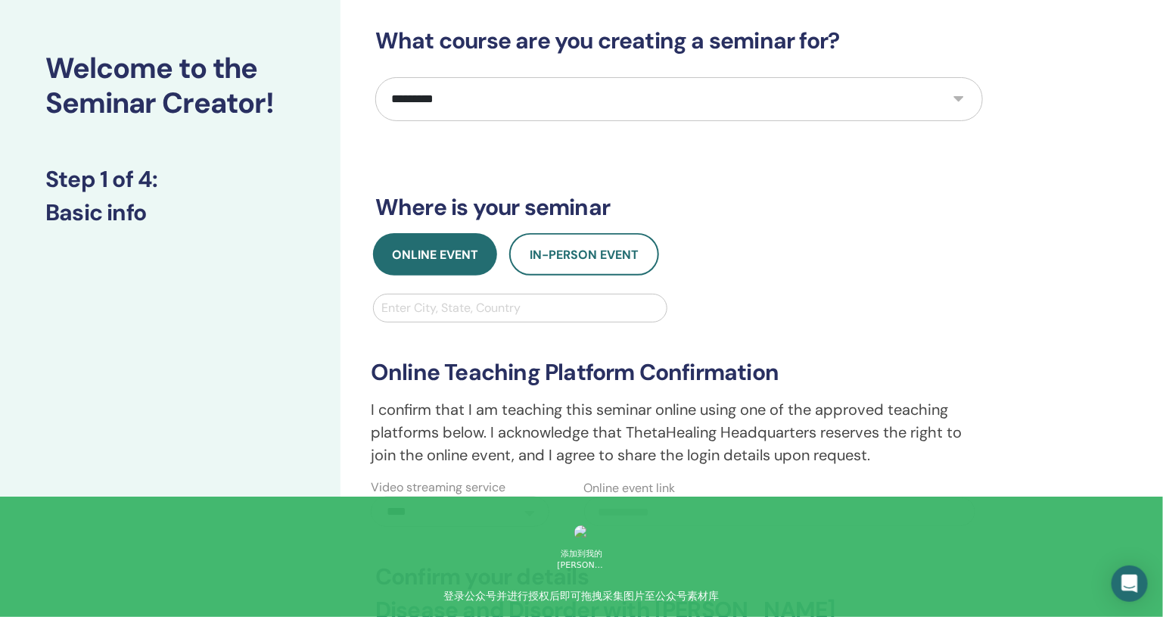
click at [468, 301] on div at bounding box center [520, 307] width 278 height 21
type input "********"
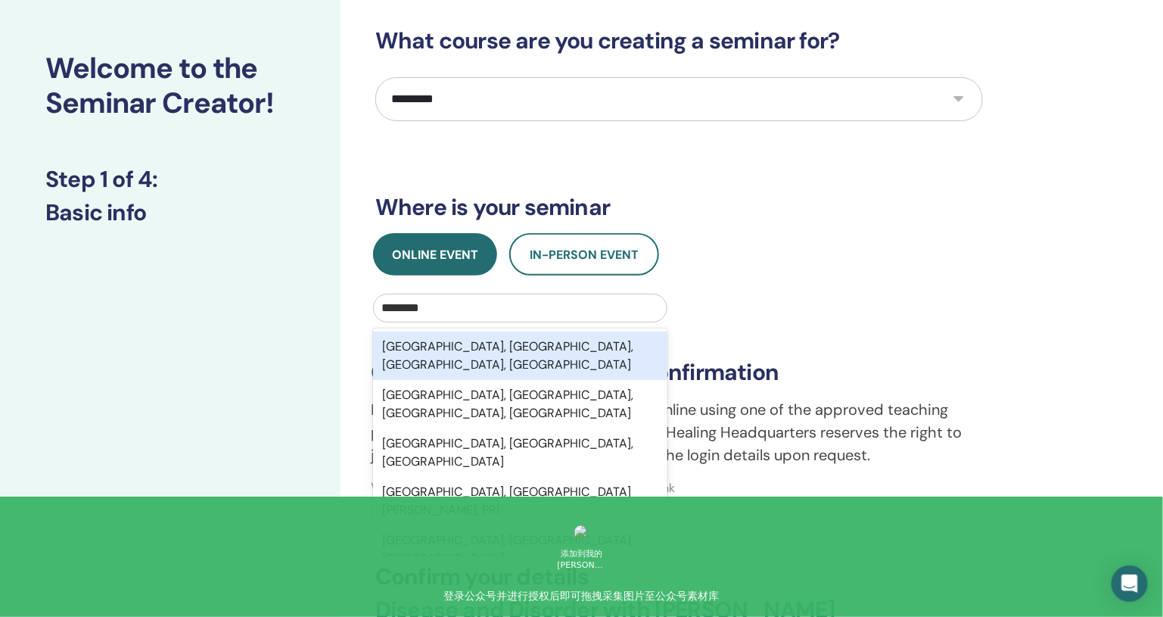
click at [536, 337] on div "[GEOGRAPHIC_DATA], [GEOGRAPHIC_DATA], [GEOGRAPHIC_DATA], [GEOGRAPHIC_DATA]" at bounding box center [520, 355] width 294 height 48
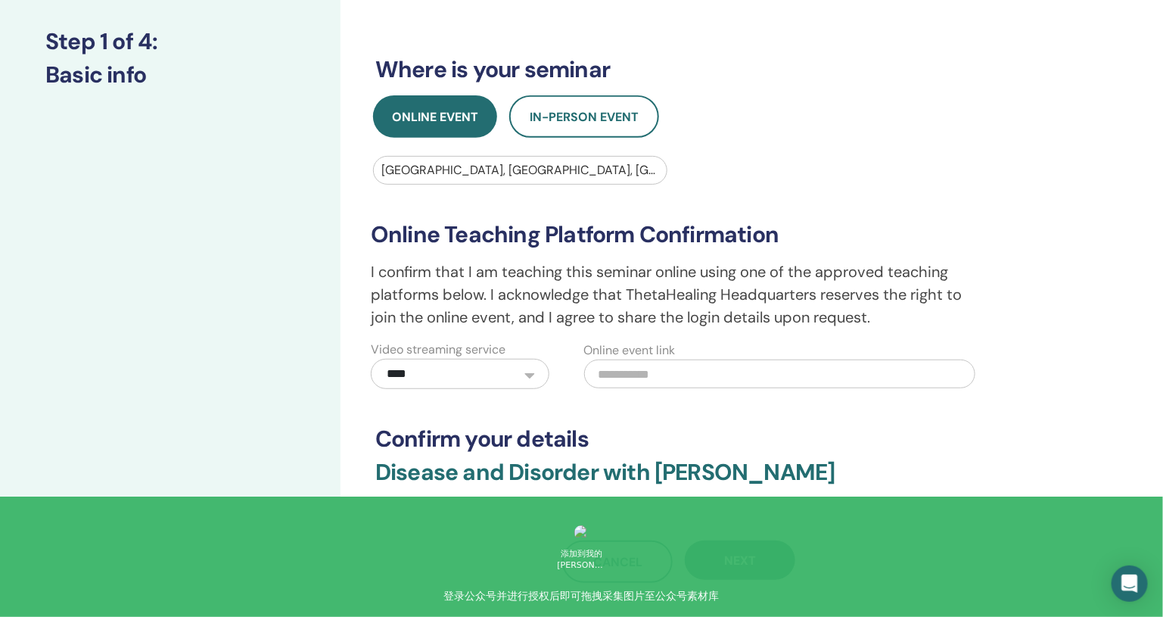
scroll to position [216, 0]
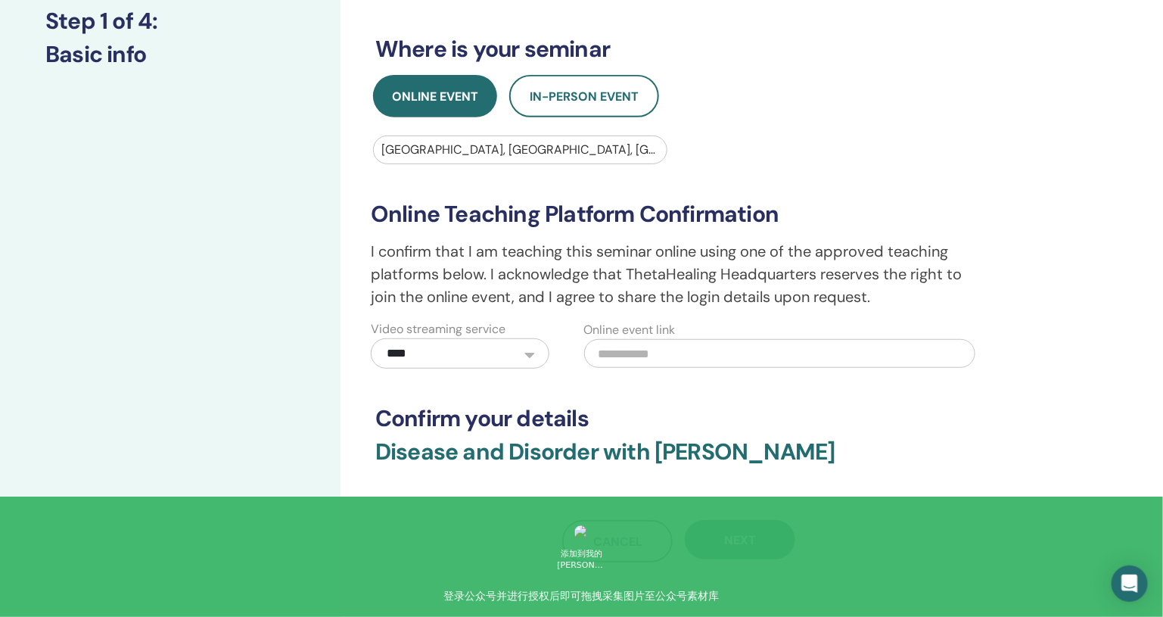
click at [688, 354] on input "text" at bounding box center [779, 353] width 391 height 29
paste input "**********"
type input "**********"
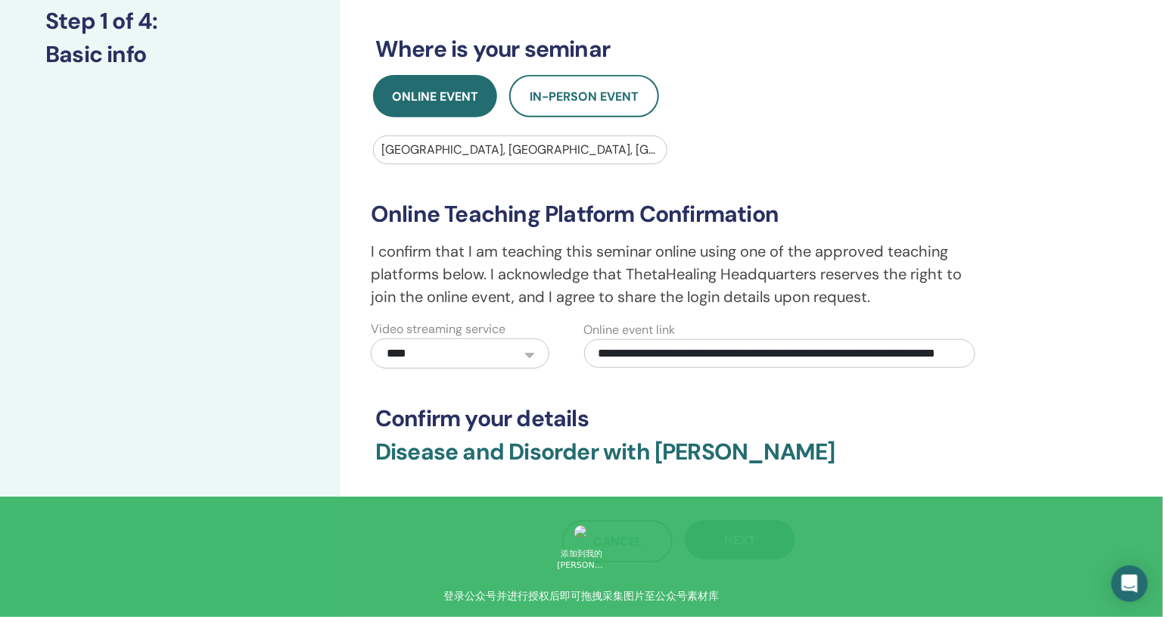
click at [673, 398] on div "**********" at bounding box center [679, 215] width 608 height 693
click at [762, 536] on button "Next" at bounding box center [740, 539] width 110 height 39
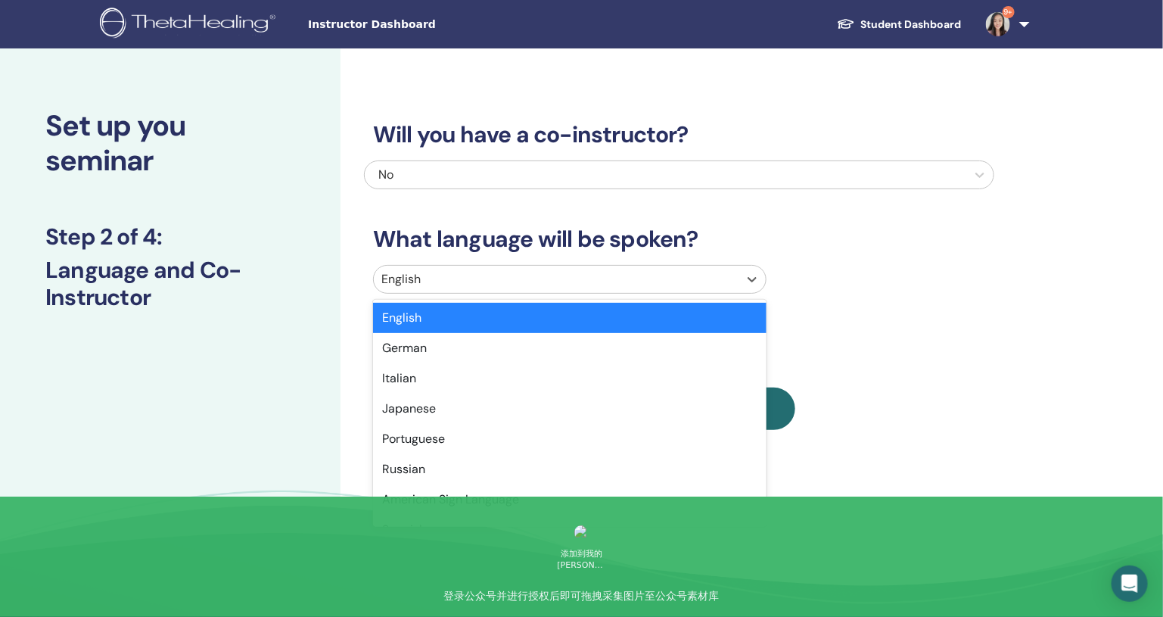
click at [636, 287] on div at bounding box center [556, 279] width 350 height 21
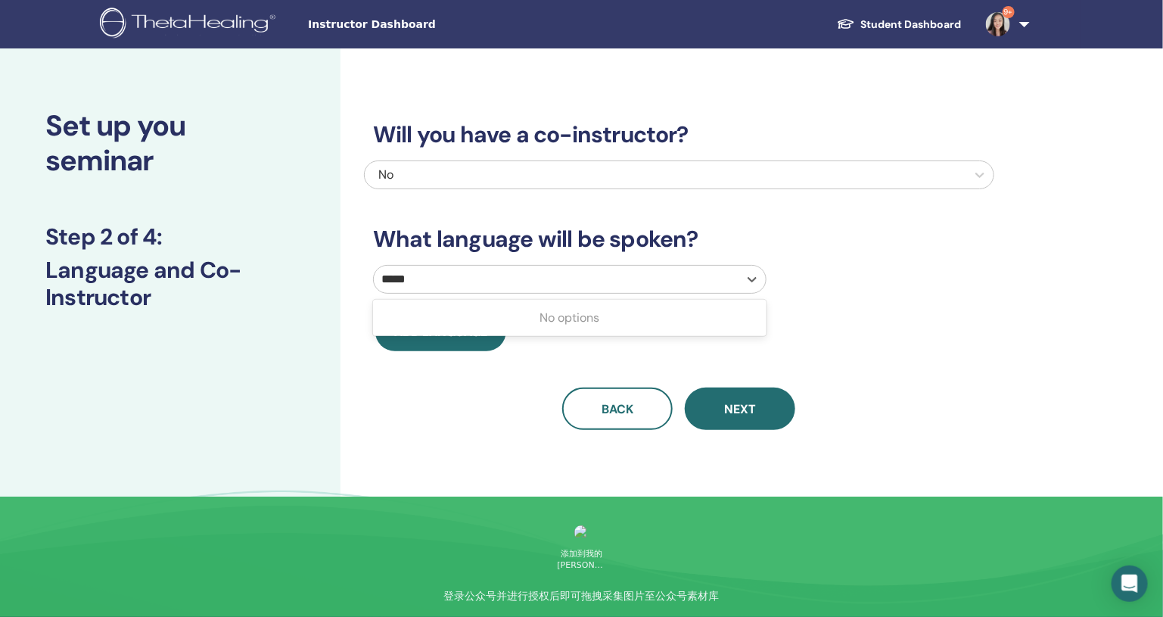
type input "****"
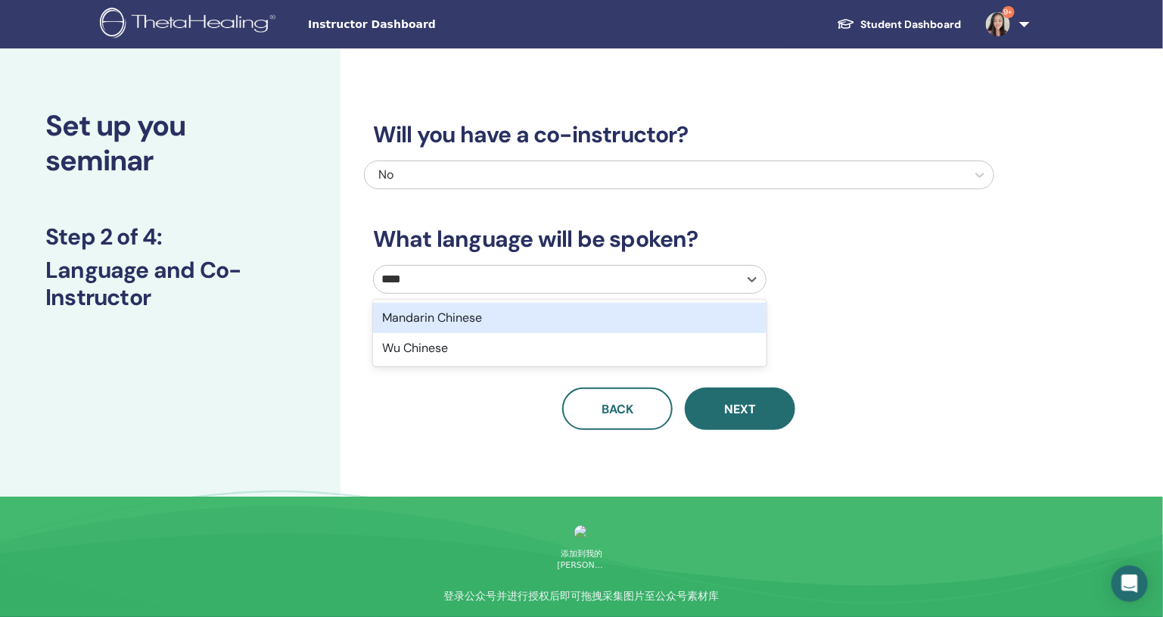
click at [543, 330] on div "Mandarin Chinese" at bounding box center [569, 318] width 393 height 30
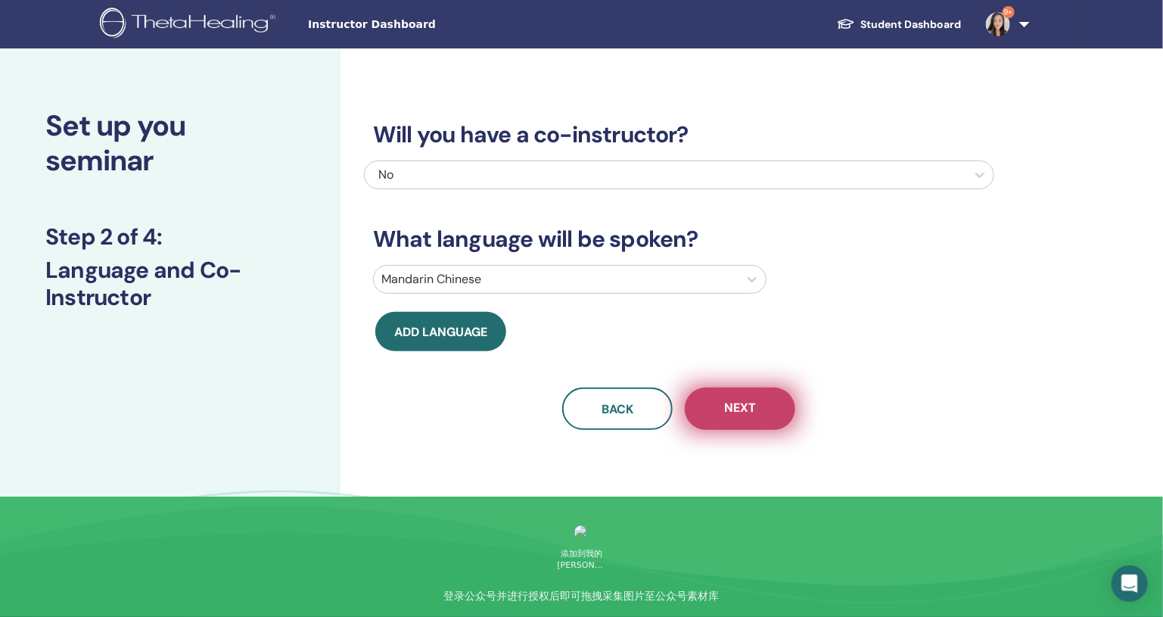
click at [744, 413] on span "Next" at bounding box center [740, 408] width 32 height 19
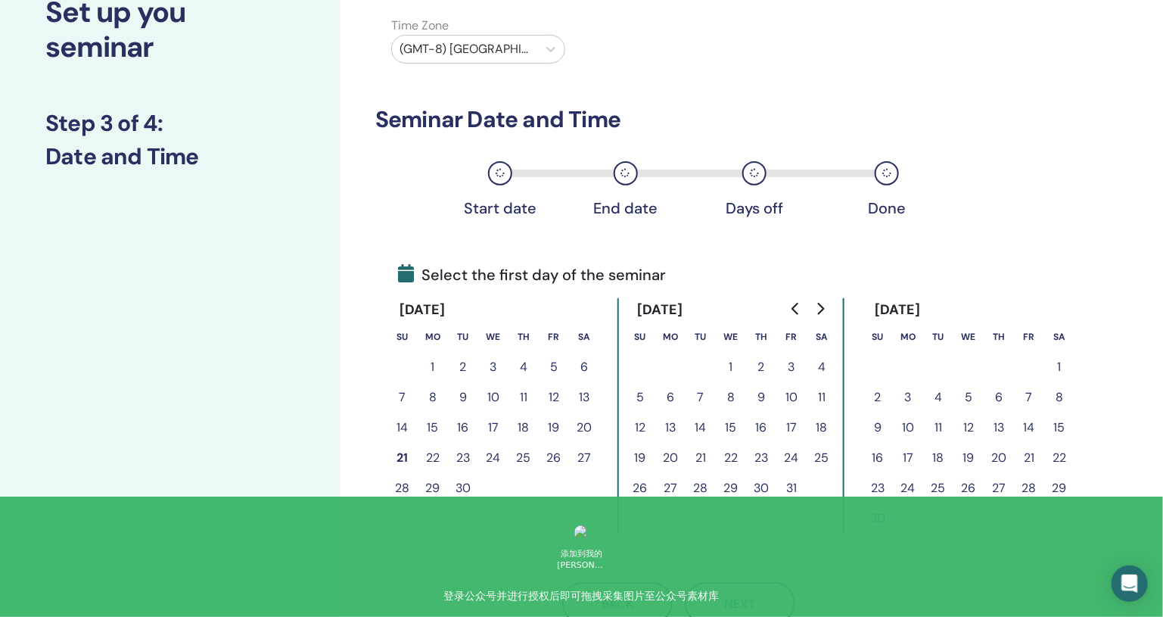
scroll to position [173, 0]
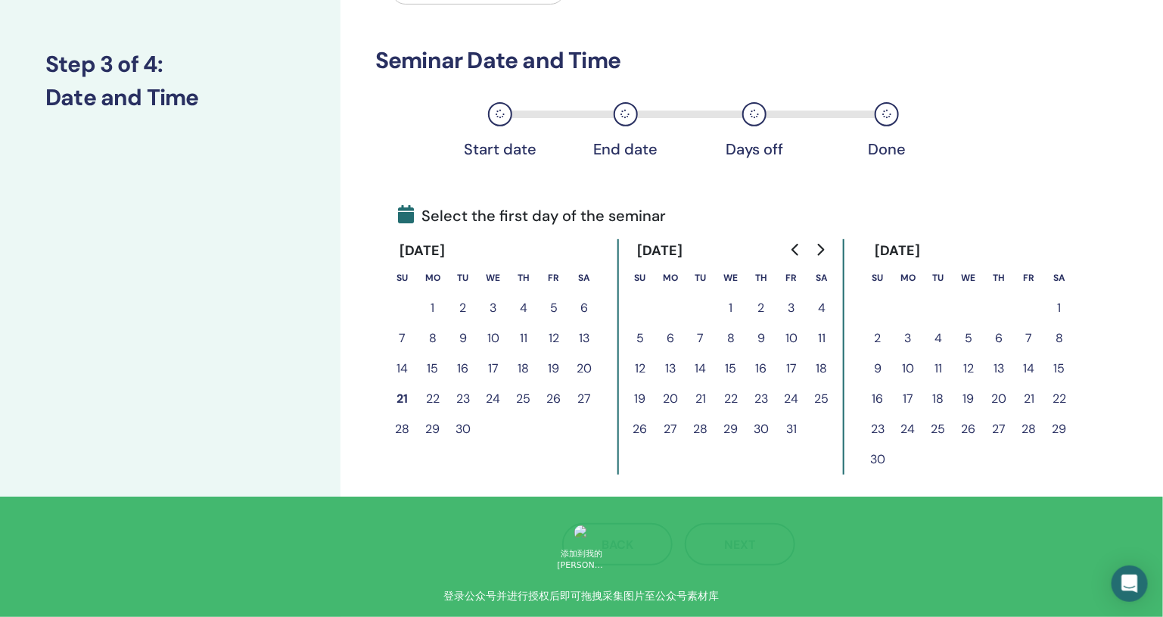
click at [493, 343] on button "10" at bounding box center [493, 338] width 30 height 30
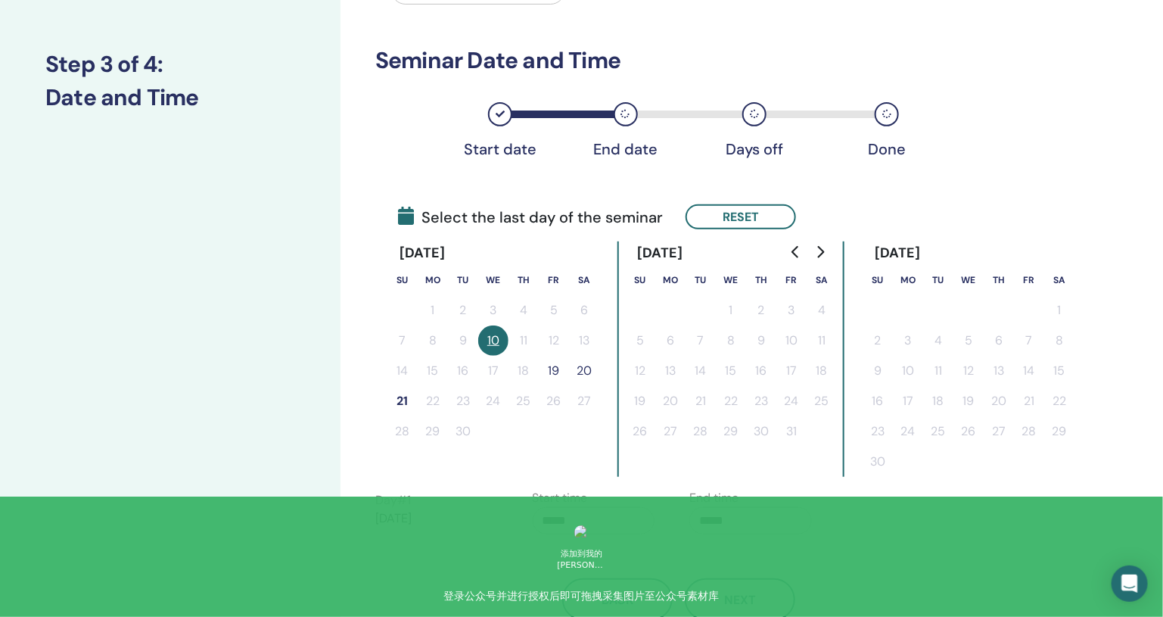
click at [399, 405] on button "21" at bounding box center [402, 401] width 30 height 30
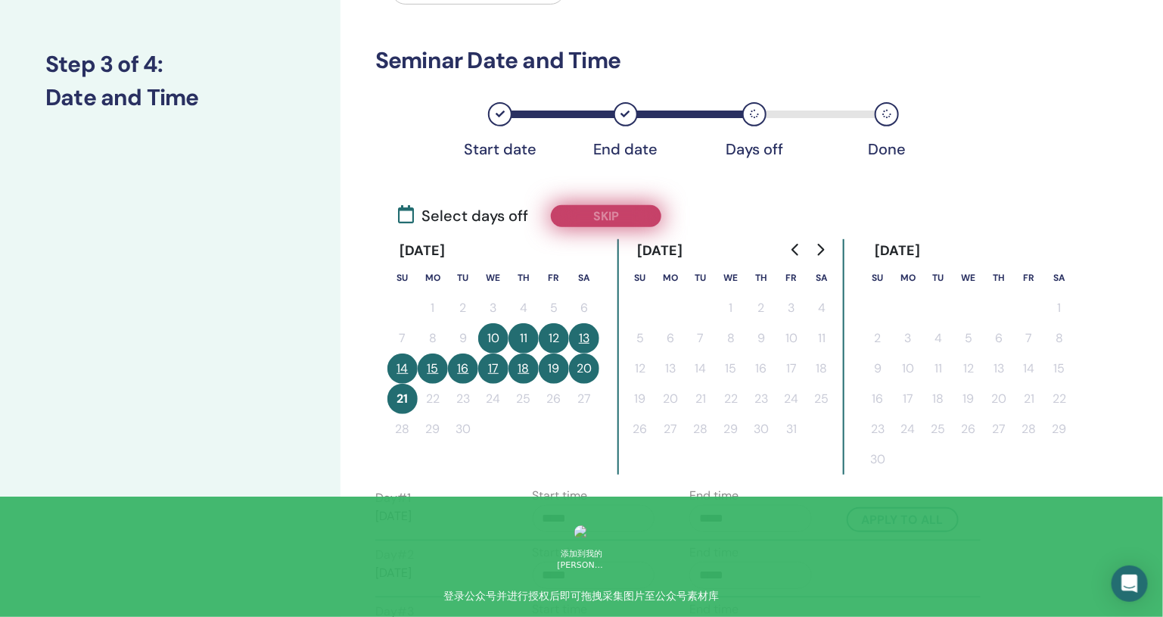
click at [629, 219] on button "Skip" at bounding box center [606, 216] width 110 height 22
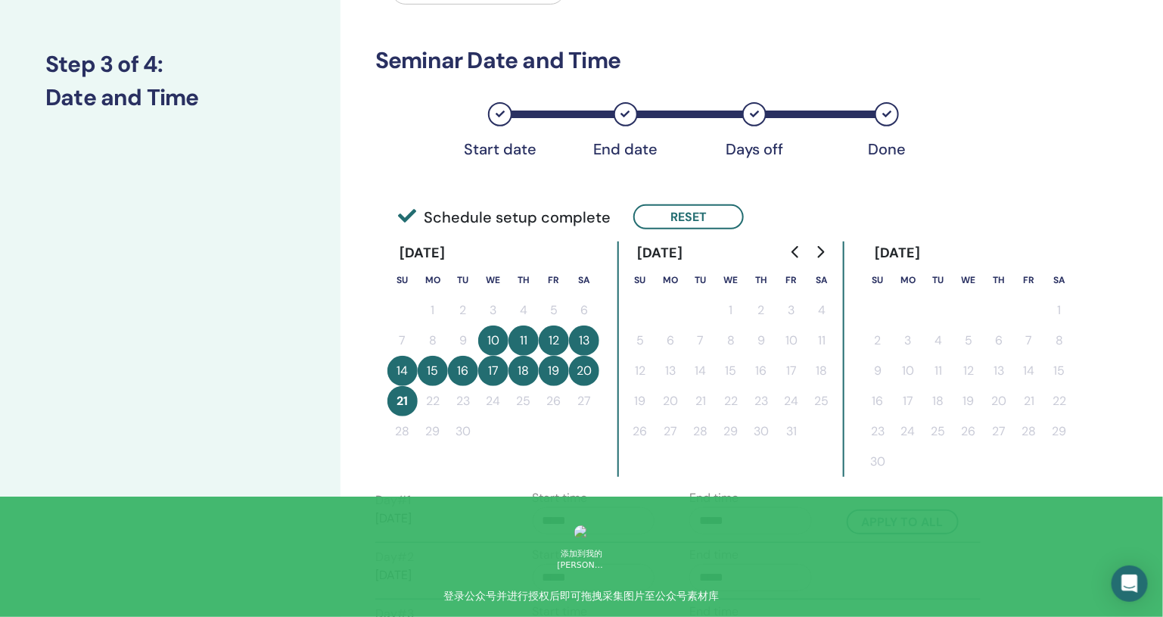
click at [593, 336] on button "13" at bounding box center [584, 340] width 30 height 30
click at [588, 341] on button "13" at bounding box center [584, 340] width 30 height 30
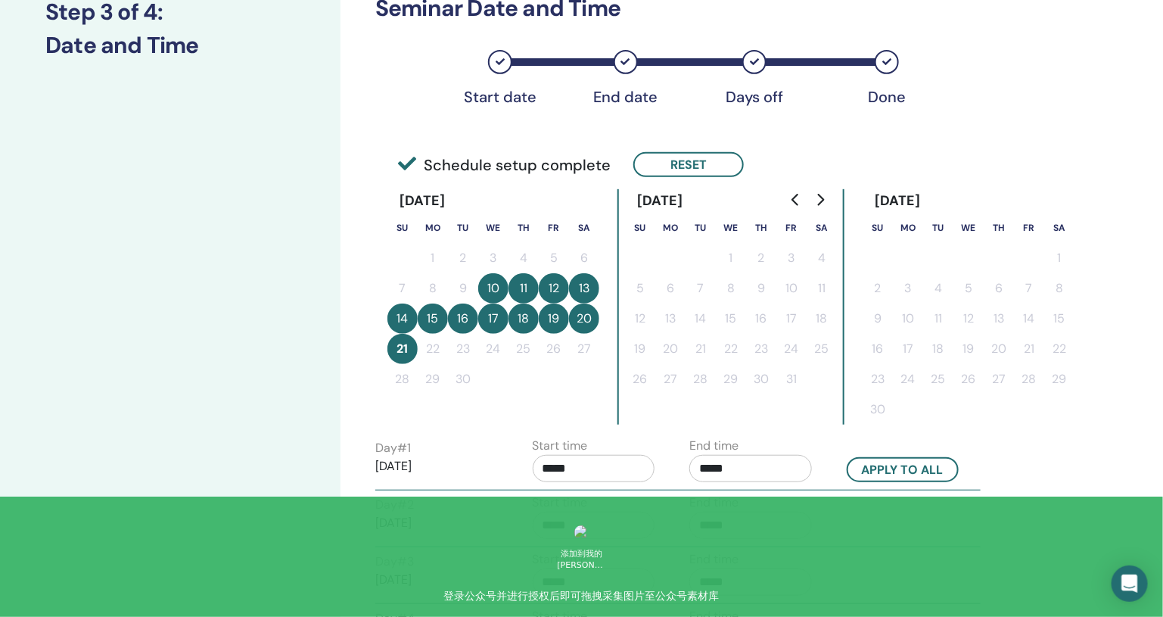
scroll to position [222, 0]
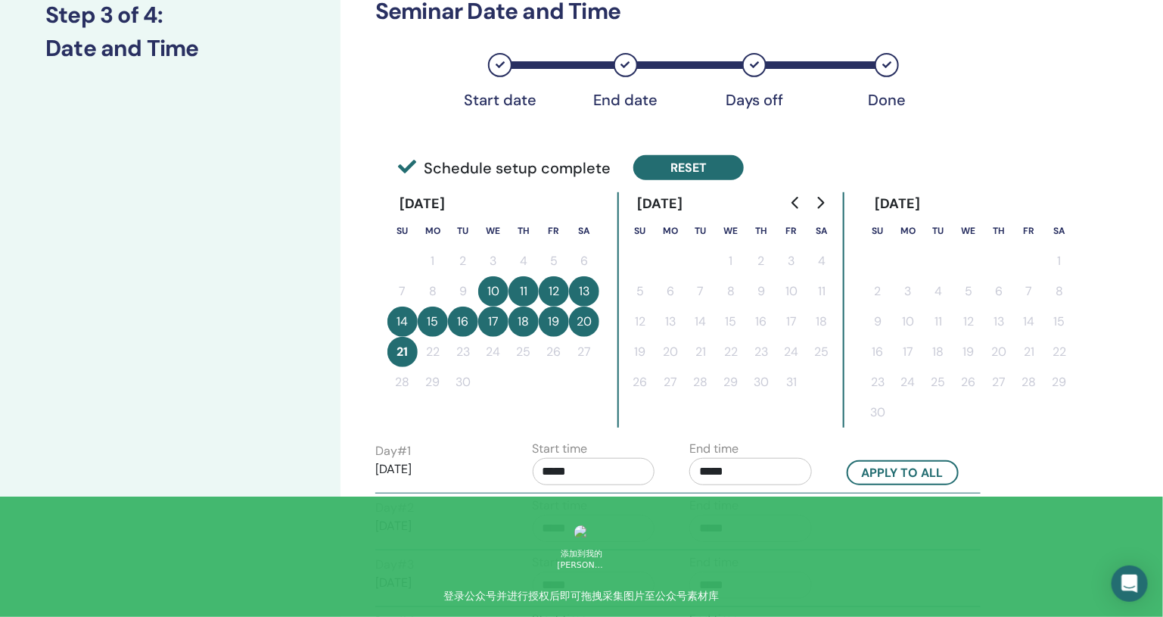
click at [667, 157] on button "Reset" at bounding box center [688, 167] width 110 height 25
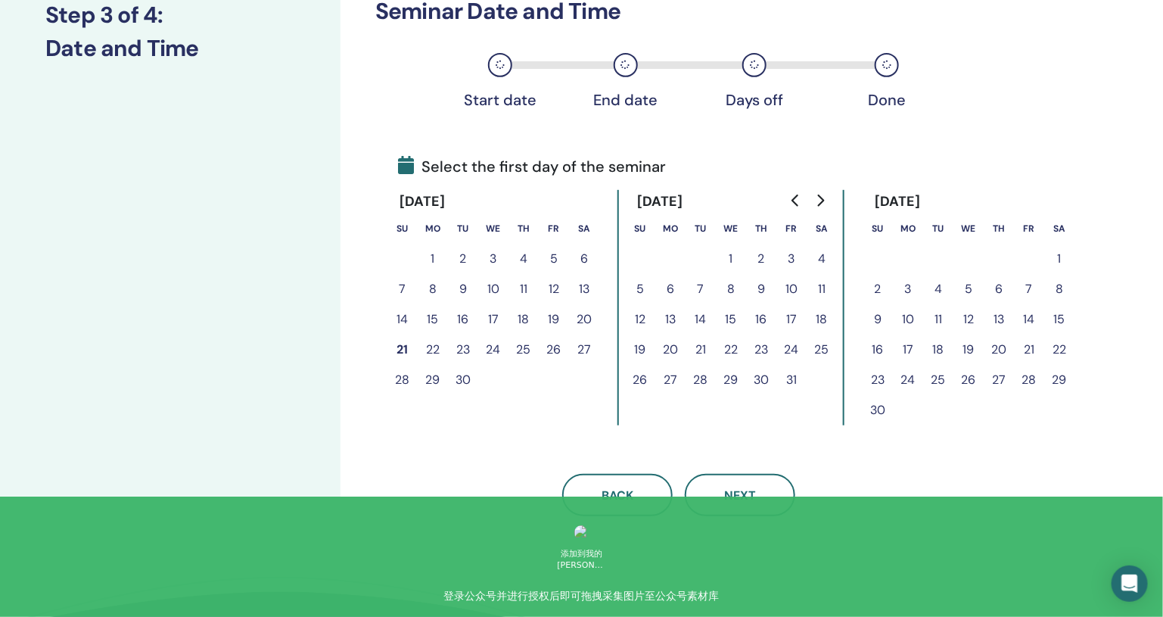
click at [499, 288] on button "10" at bounding box center [493, 289] width 30 height 30
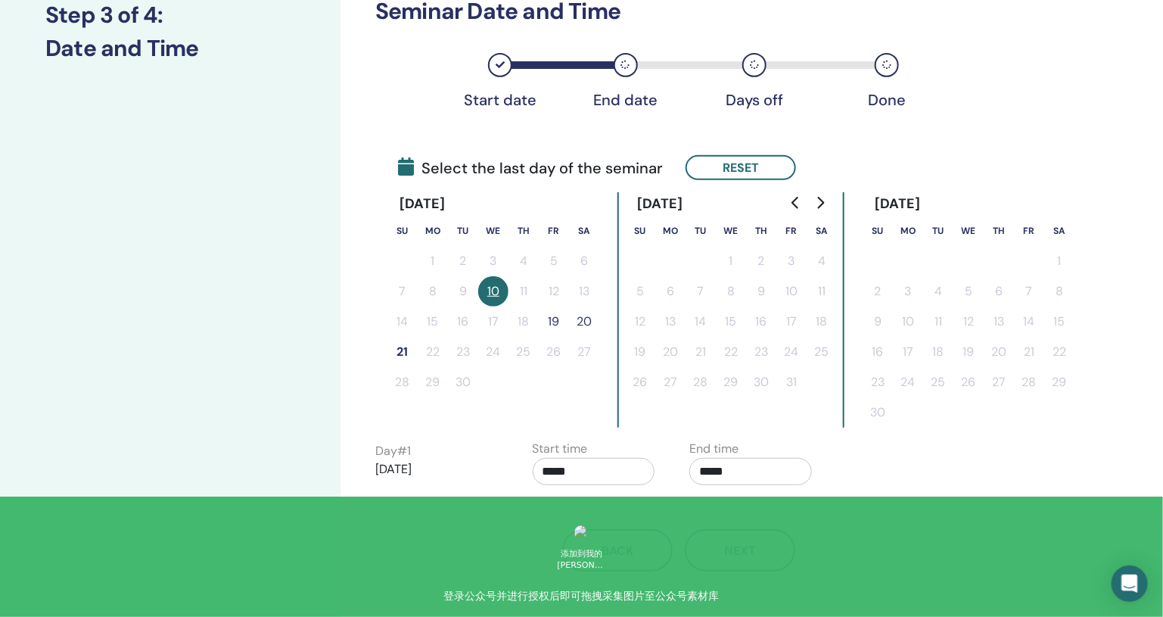
click at [406, 356] on button "21" at bounding box center [402, 352] width 30 height 30
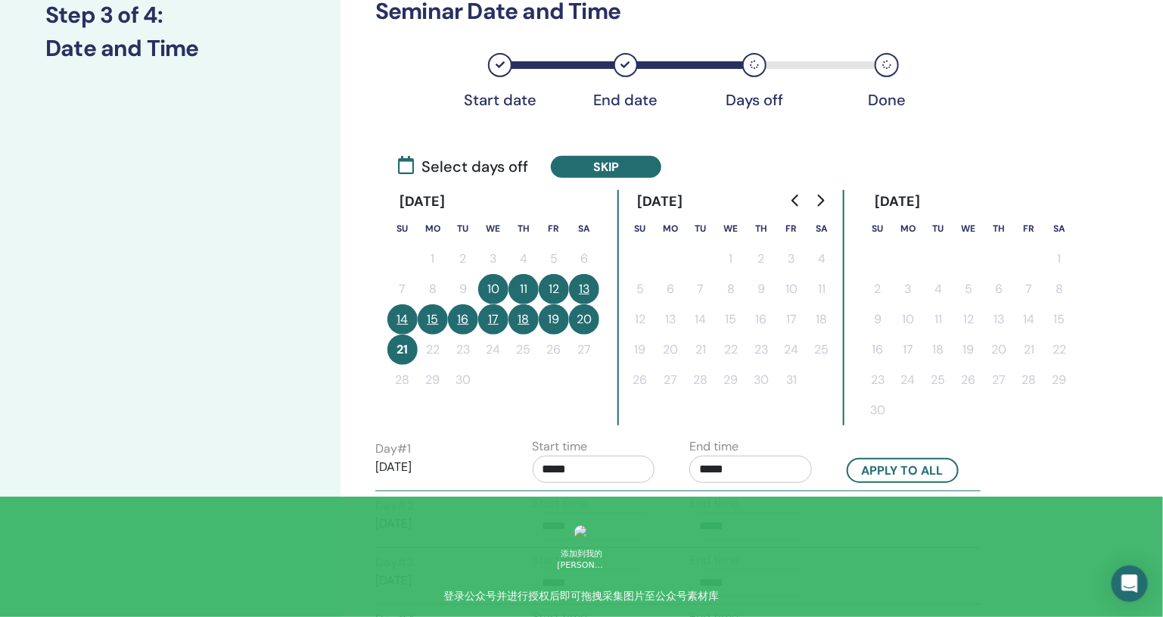
click at [430, 322] on button "15" at bounding box center [433, 319] width 30 height 30
click at [455, 322] on button "16" at bounding box center [463, 319] width 30 height 30
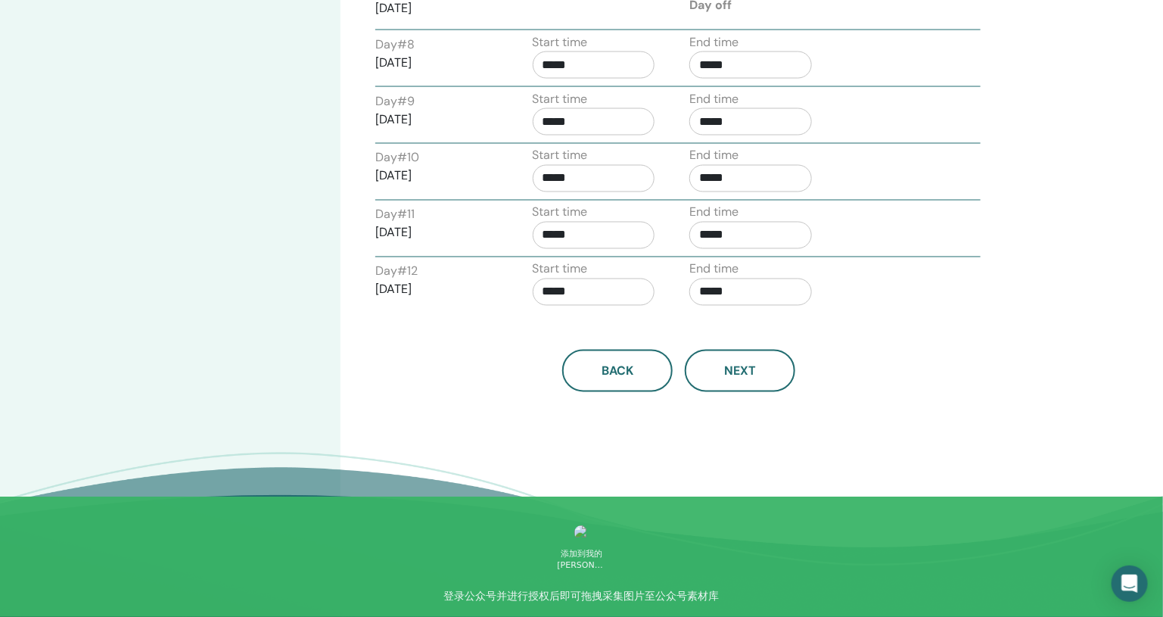
scroll to position [1095, 0]
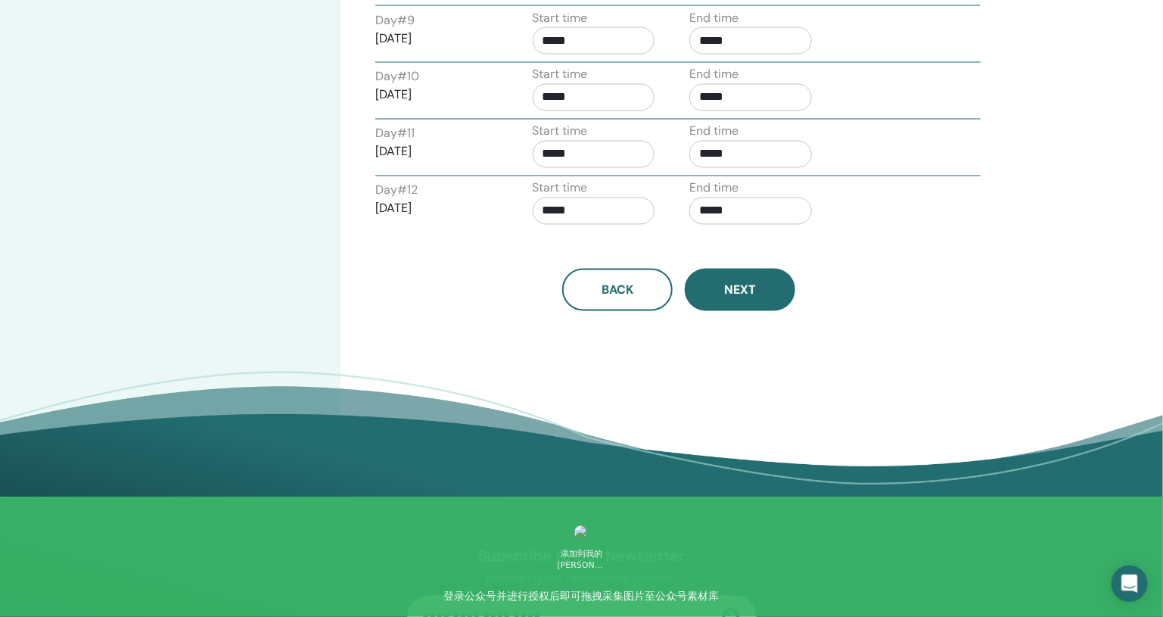
click at [751, 284] on span "Next" at bounding box center [740, 290] width 32 height 16
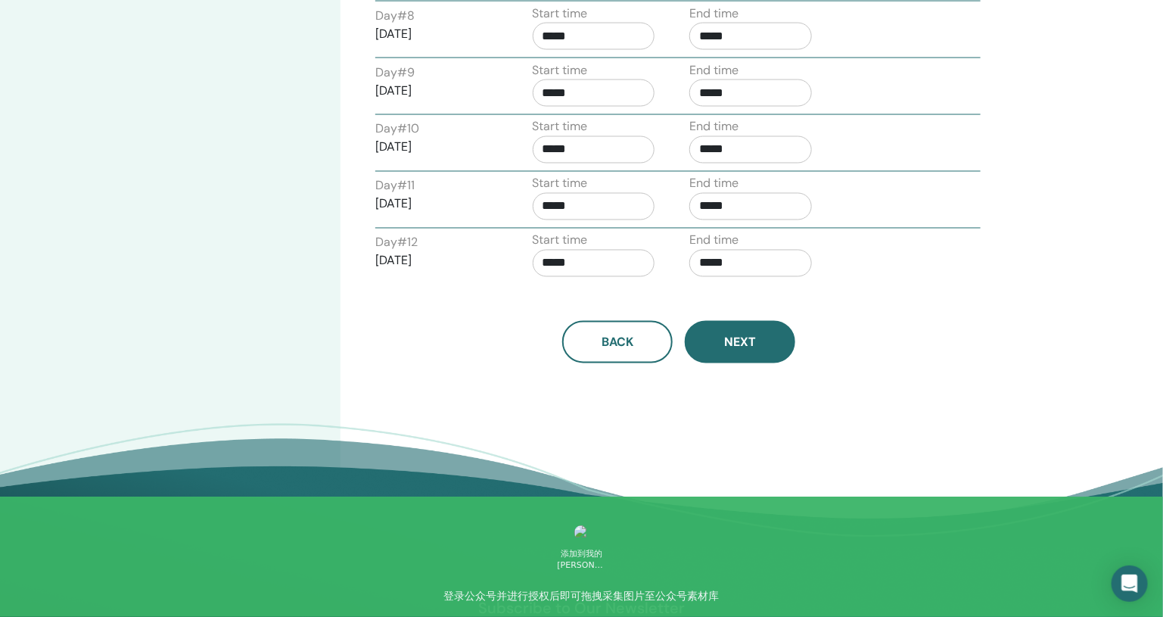
click at [726, 335] on span "Next" at bounding box center [740, 342] width 32 height 16
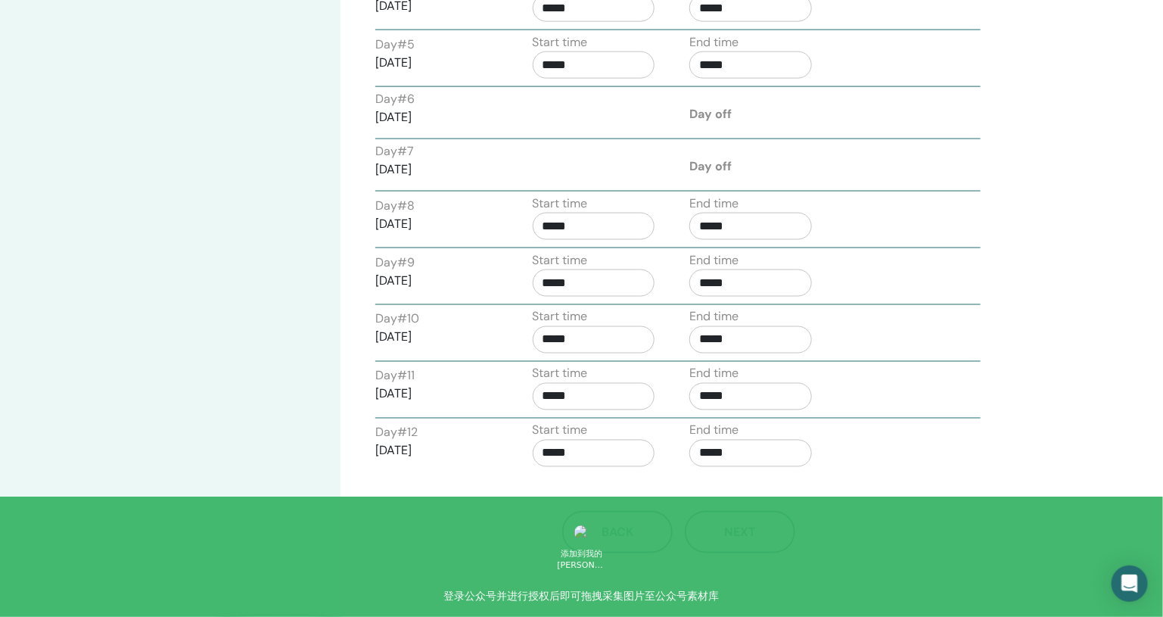
scroll to position [874, 0]
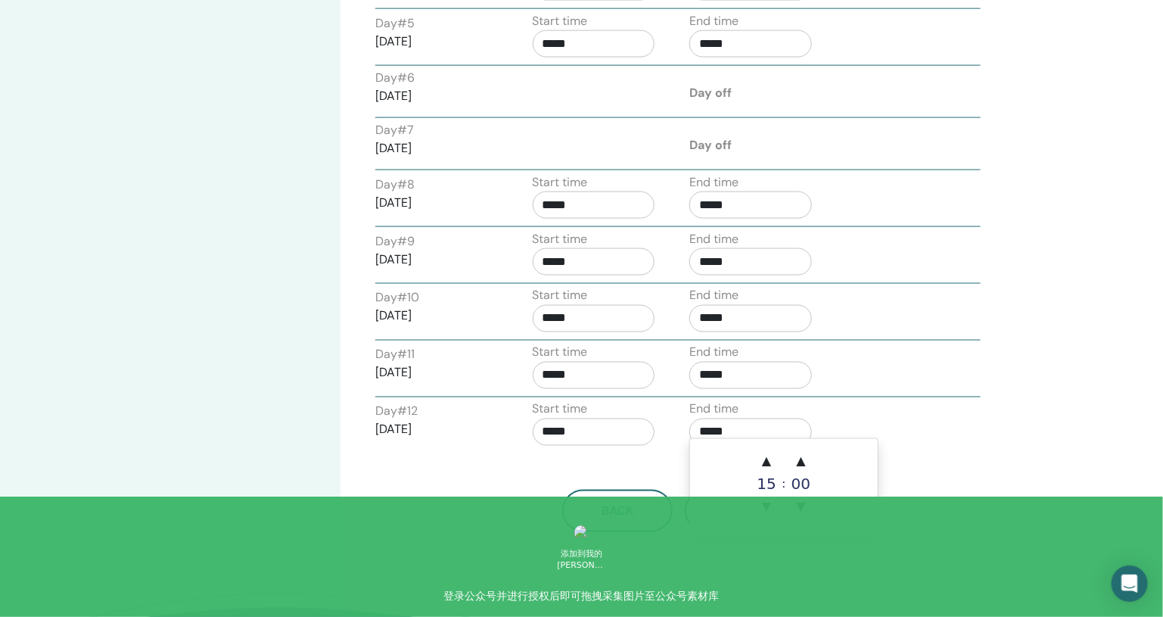
click at [707, 421] on input "*****" at bounding box center [750, 431] width 123 height 27
click at [769, 459] on span "▲" at bounding box center [766, 461] width 30 height 30
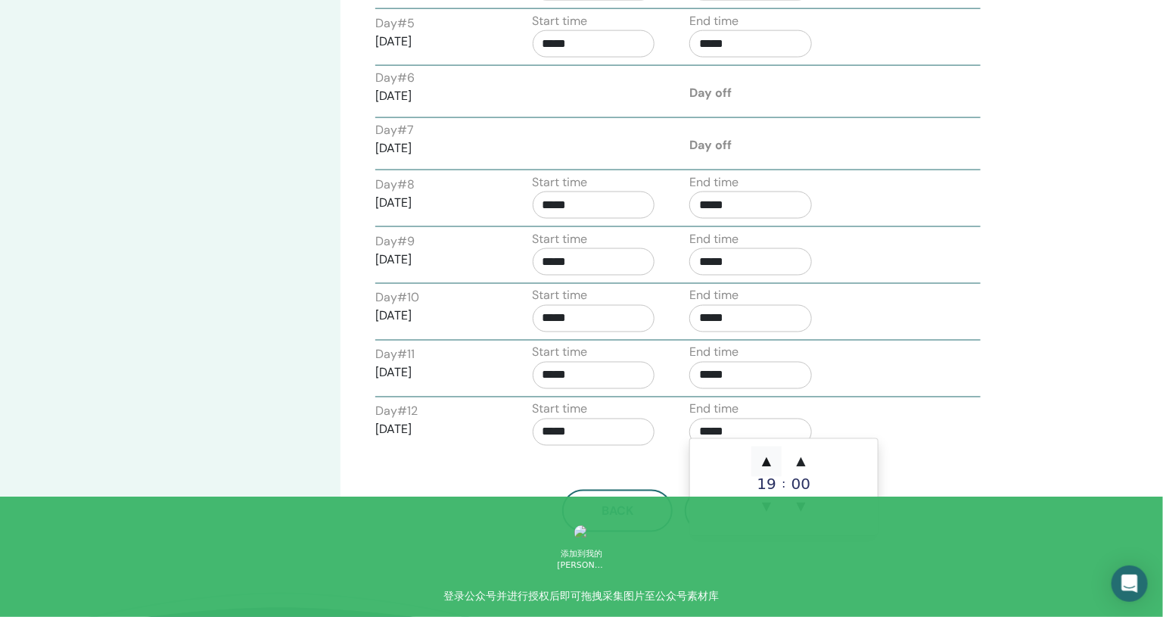
click at [769, 459] on span "▲" at bounding box center [766, 461] width 30 height 30
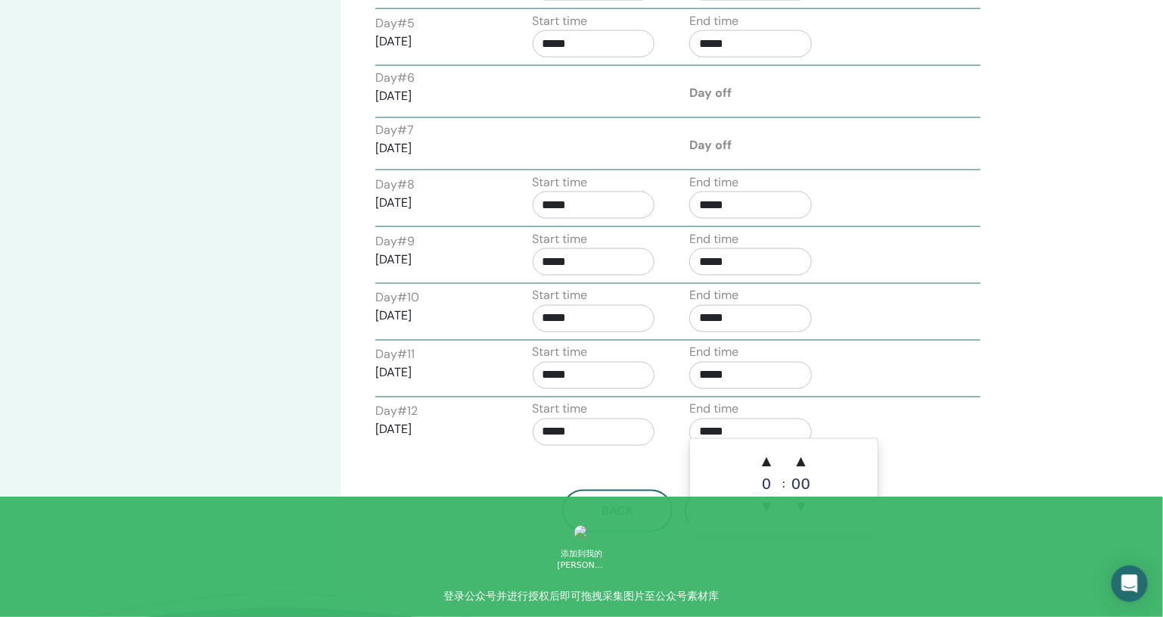
click at [772, 503] on span "▼" at bounding box center [766, 507] width 30 height 30
click at [794, 462] on span "▲" at bounding box center [801, 461] width 30 height 30
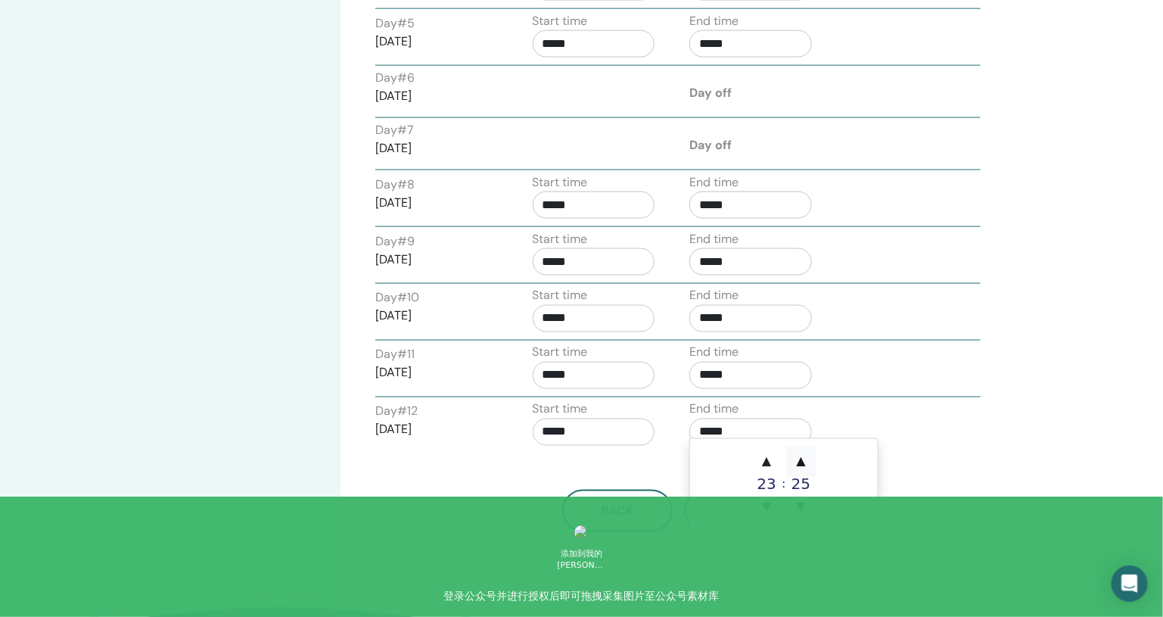
click at [794, 462] on span "▲" at bounding box center [801, 461] width 30 height 30
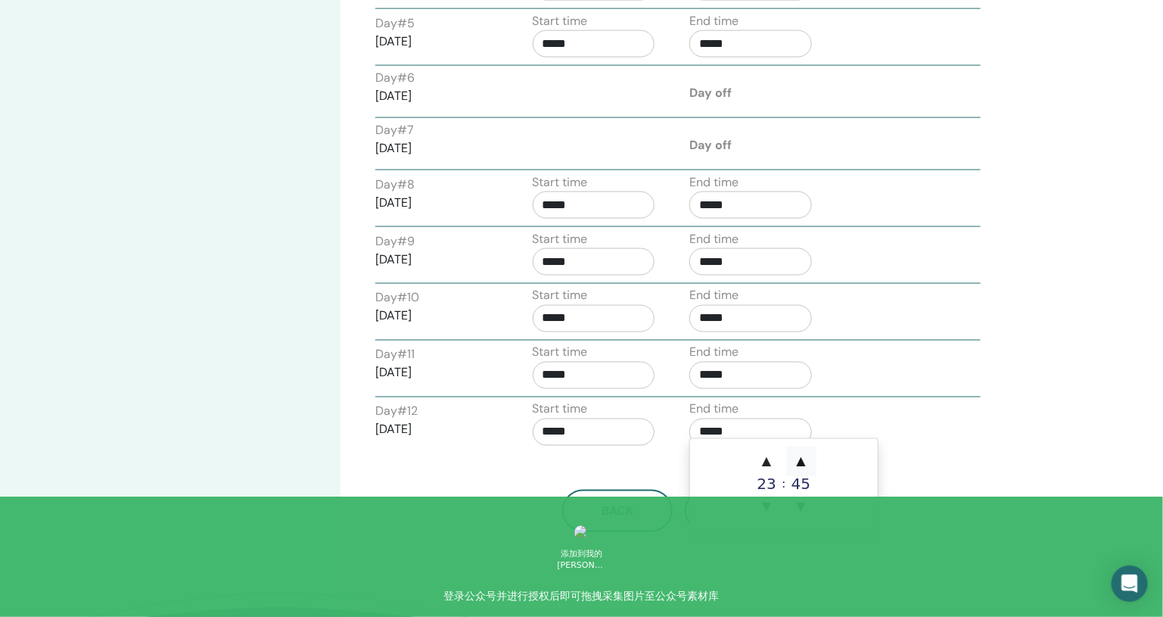
click at [794, 462] on span "▲" at bounding box center [801, 461] width 30 height 30
type input "*****"
click at [908, 490] on div "Back Next" at bounding box center [679, 511] width 630 height 42
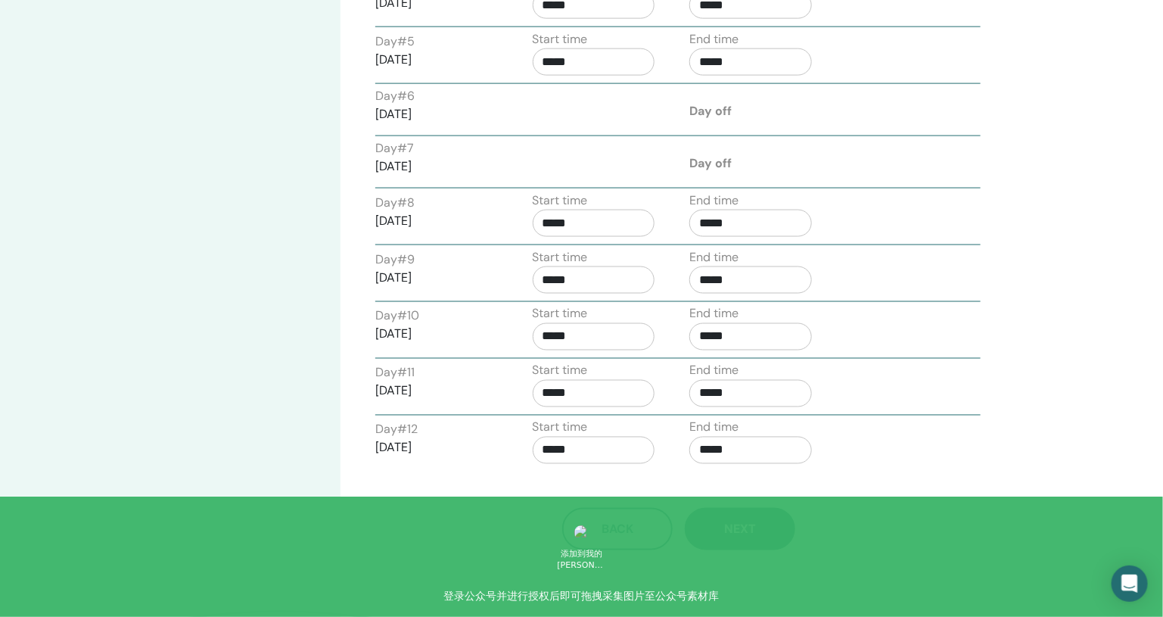
click at [740, 525] on span "Next" at bounding box center [740, 529] width 32 height 16
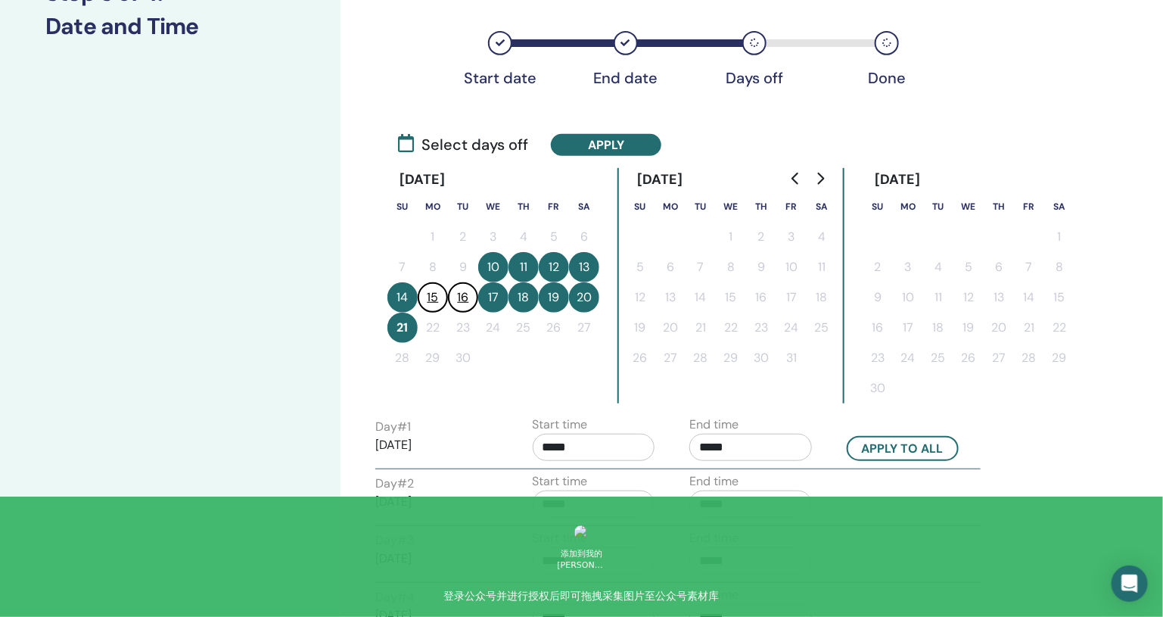
scroll to position [241, 0]
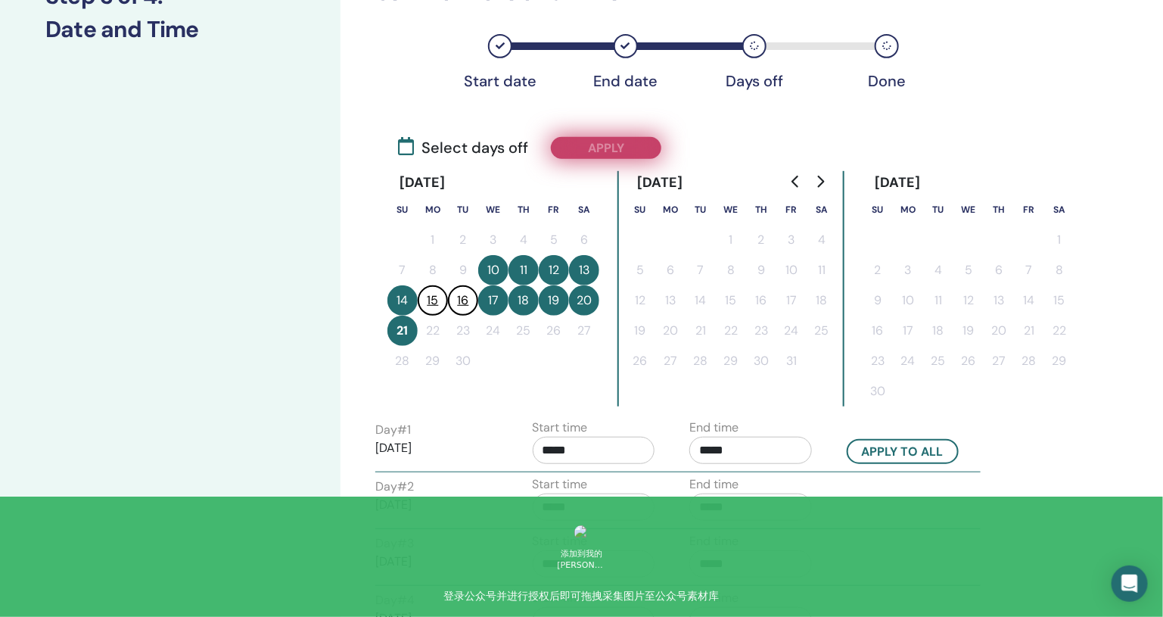
click at [604, 146] on button "Apply" at bounding box center [606, 148] width 110 height 22
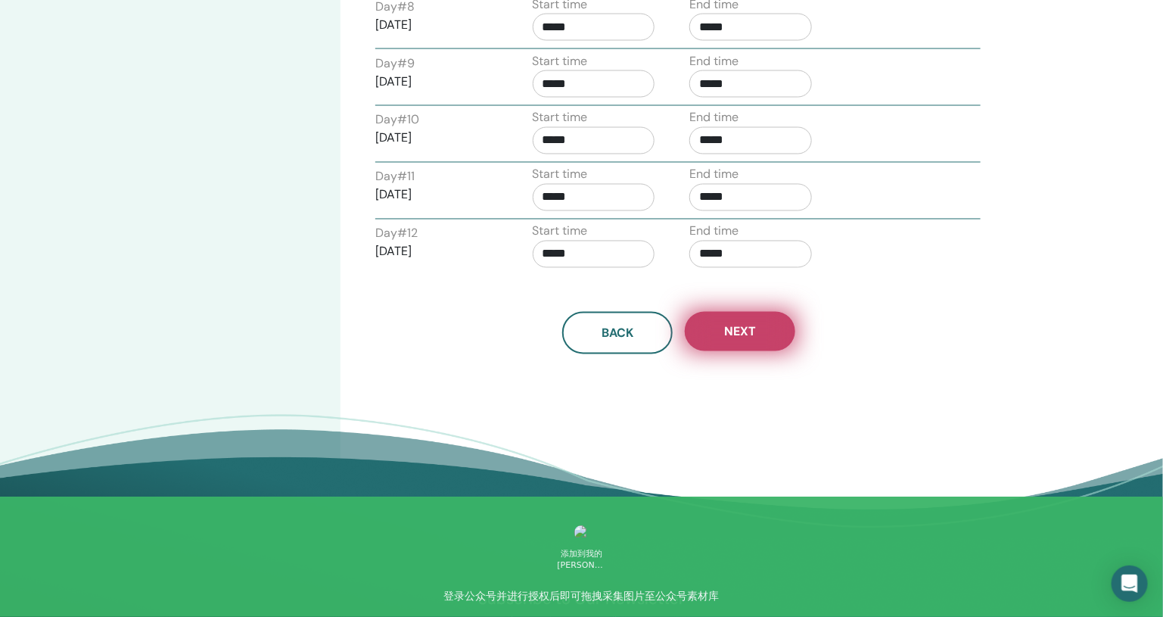
click at [729, 330] on button "Next" at bounding box center [740, 331] width 110 height 39
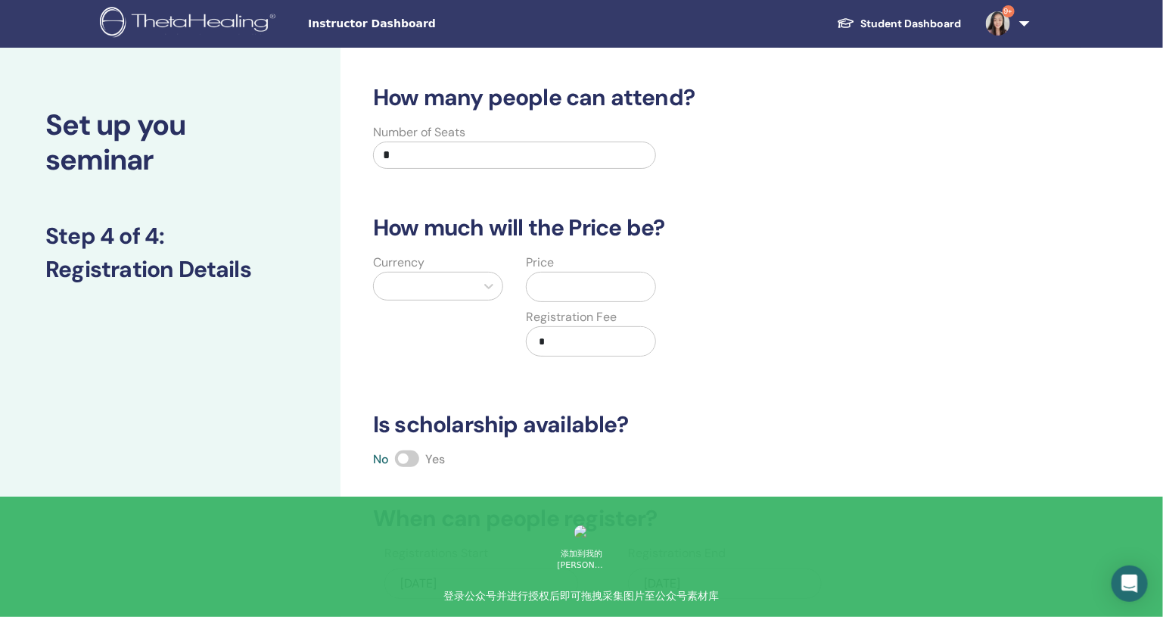
scroll to position [0, 0]
click at [515, 154] on input "*" at bounding box center [514, 155] width 283 height 27
type input "**"
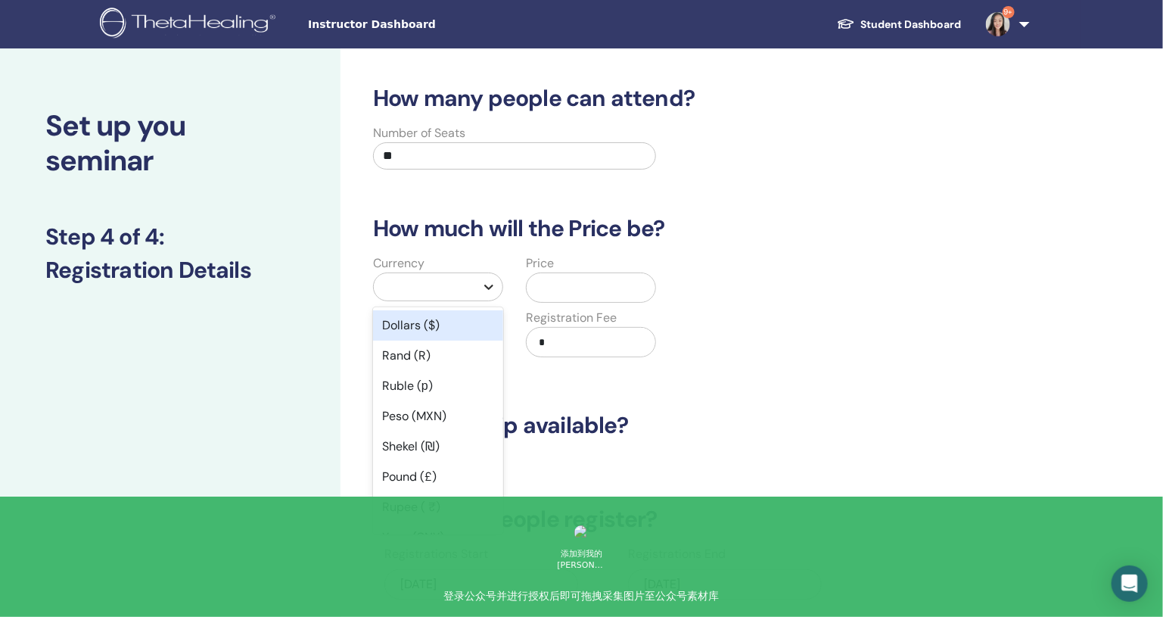
click at [493, 285] on icon at bounding box center [488, 286] width 15 height 15
type input "*"
type input "****"
click at [471, 332] on div "Yuan (CNY)" at bounding box center [438, 325] width 130 height 30
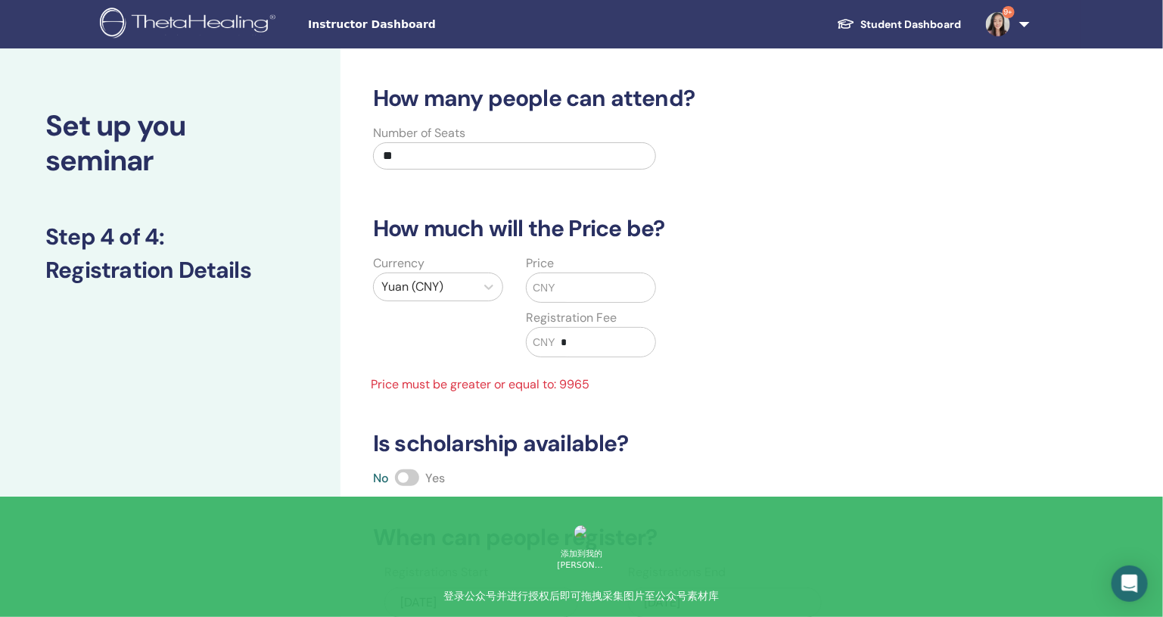
click at [576, 294] on input "text" at bounding box center [605, 287] width 101 height 29
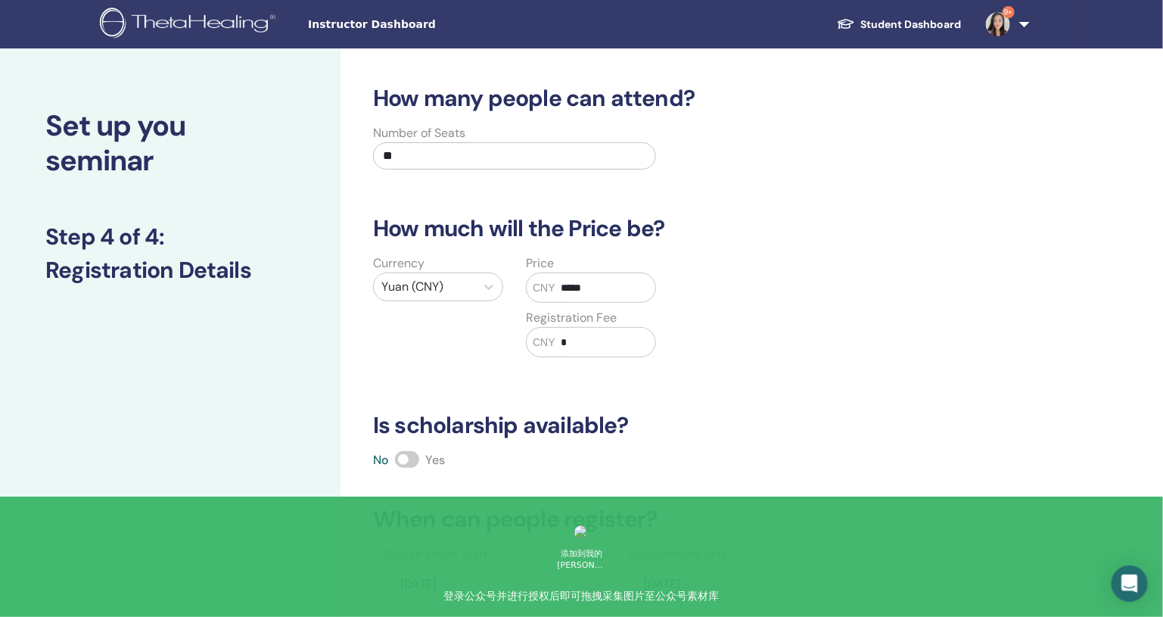
type input "*****"
click at [734, 371] on div "Currency Yuan (CNY) Price CNY ***** Registration Fee CNY *" at bounding box center [668, 314] width 630 height 121
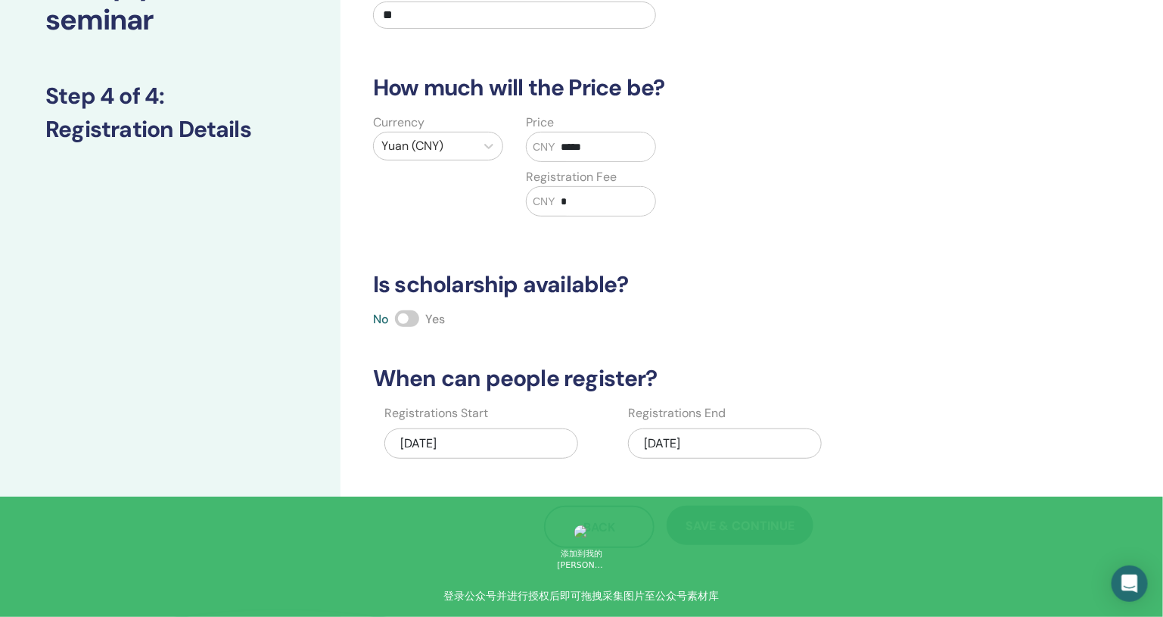
scroll to position [141, 0]
click at [736, 531] on button "Save & Continue" at bounding box center [740, 524] width 147 height 39
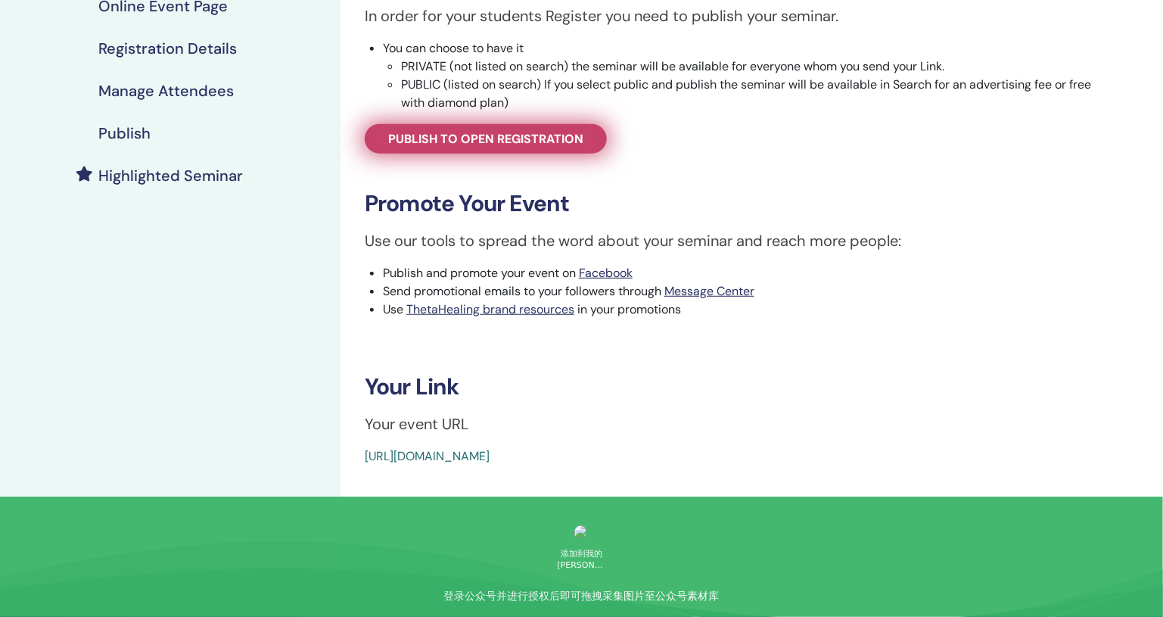
scroll to position [284, 0]
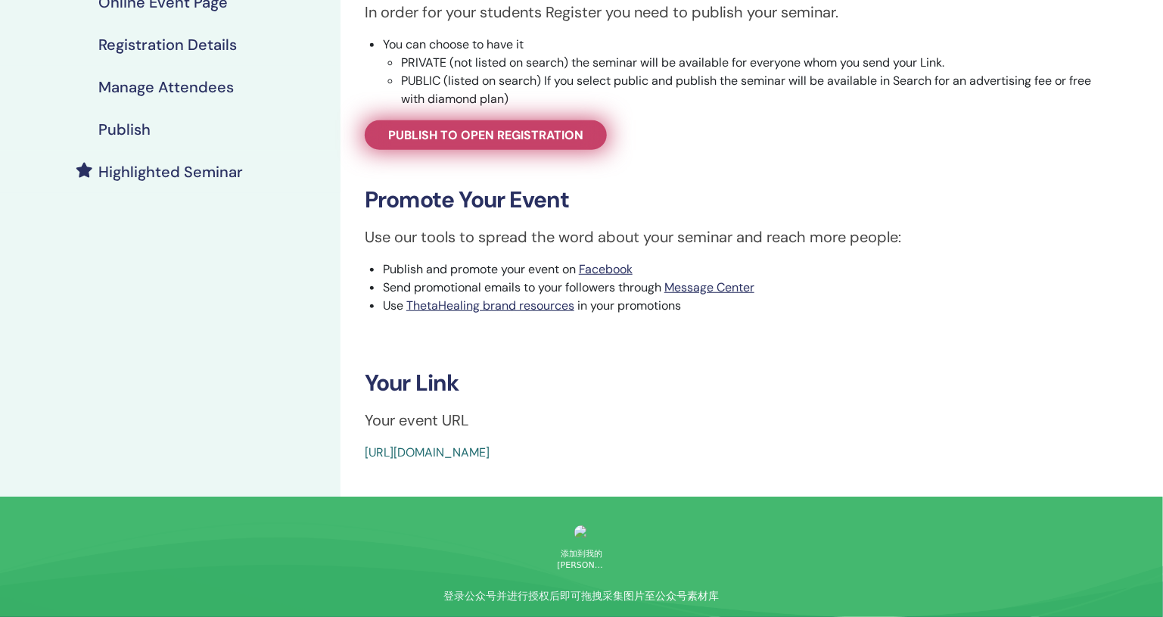
click at [527, 133] on span "Publish to open registration" at bounding box center [485, 135] width 195 height 16
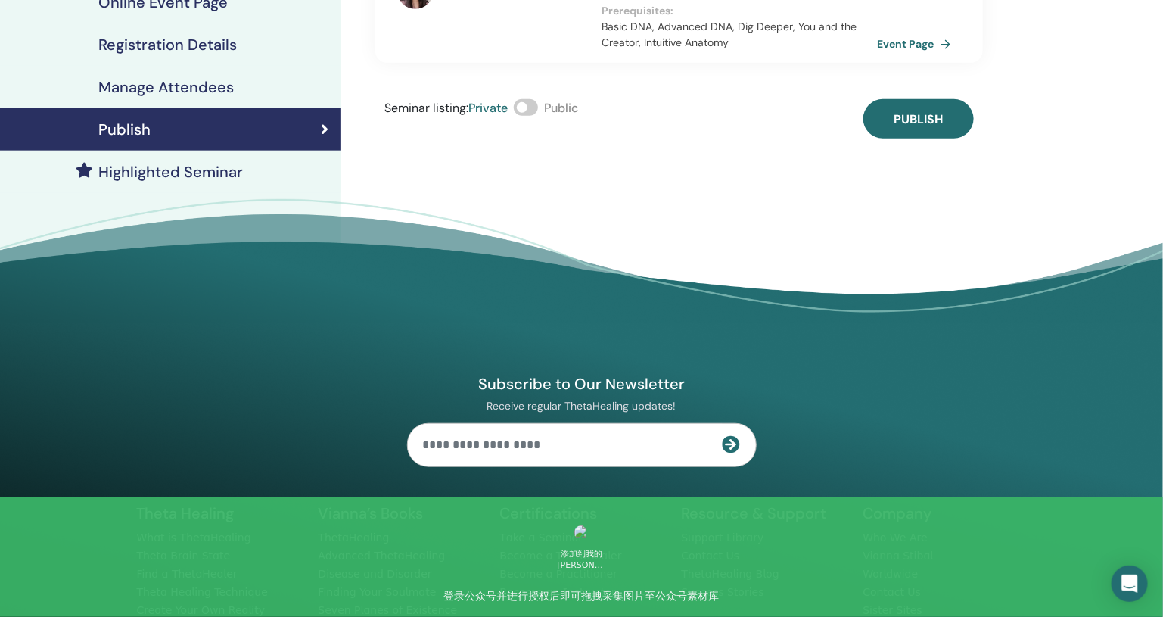
click at [532, 99] on span at bounding box center [526, 107] width 24 height 17
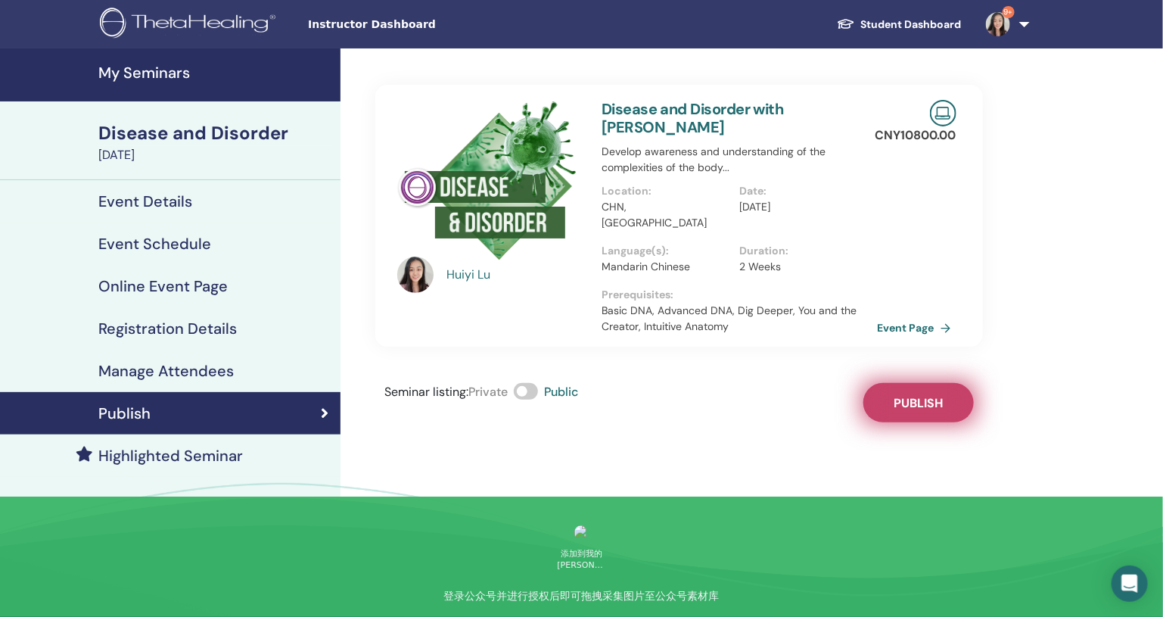
click at [896, 383] on button "Publish" at bounding box center [918, 402] width 110 height 39
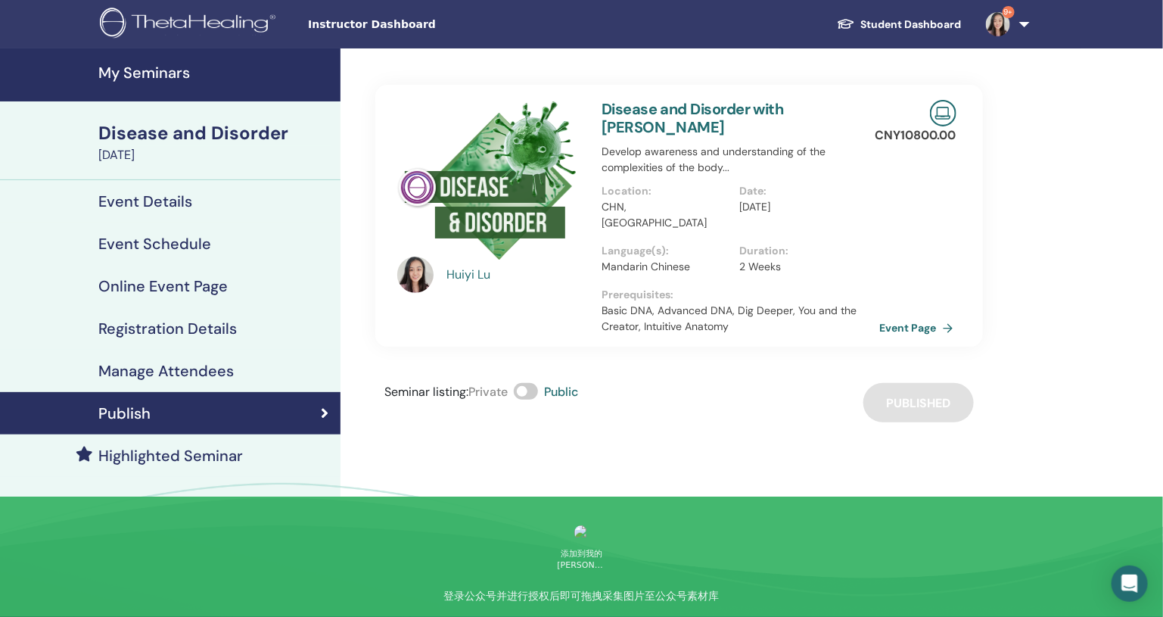
click at [913, 316] on link "Event Page" at bounding box center [919, 327] width 79 height 23
